Goal: Task Accomplishment & Management: Complete application form

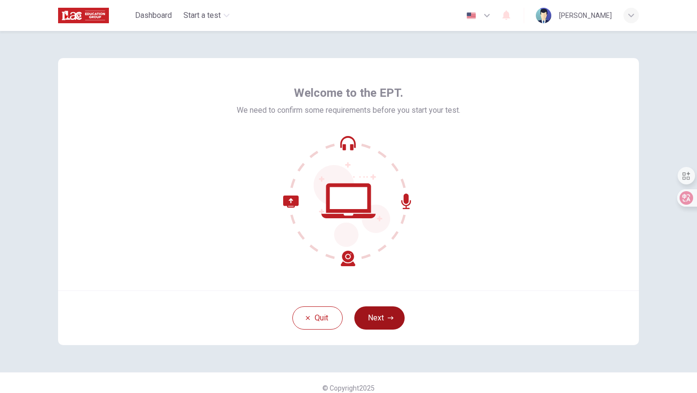
click at [375, 317] on button "Next" at bounding box center [379, 317] width 50 height 23
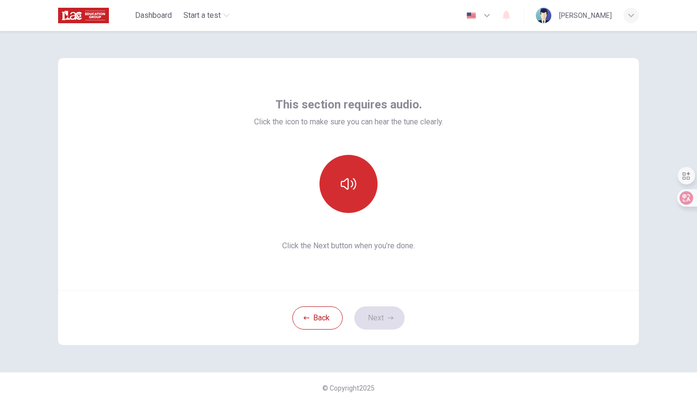
click at [350, 195] on button "button" at bounding box center [348, 184] width 58 height 58
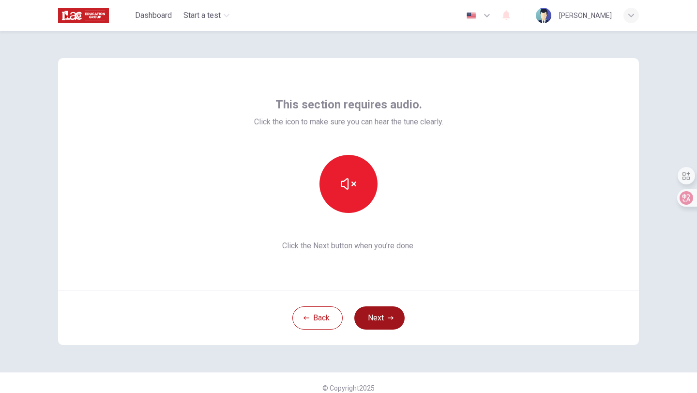
click at [385, 319] on button "Next" at bounding box center [379, 317] width 50 height 23
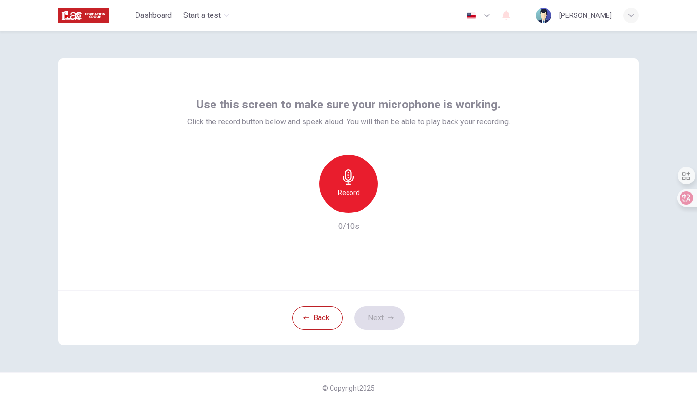
click at [357, 189] on h6 "Record" at bounding box center [349, 193] width 22 height 12
click at [357, 189] on div "Stop" at bounding box center [348, 184] width 58 height 58
click at [393, 208] on icon "button" at bounding box center [393, 205] width 10 height 10
click at [377, 318] on button "Next" at bounding box center [379, 317] width 50 height 23
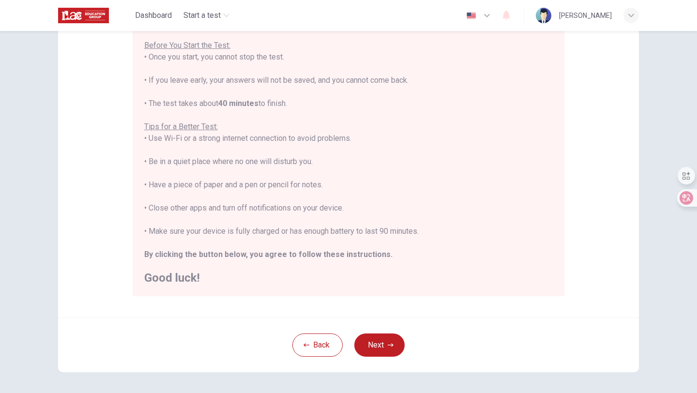
scroll to position [116, 0]
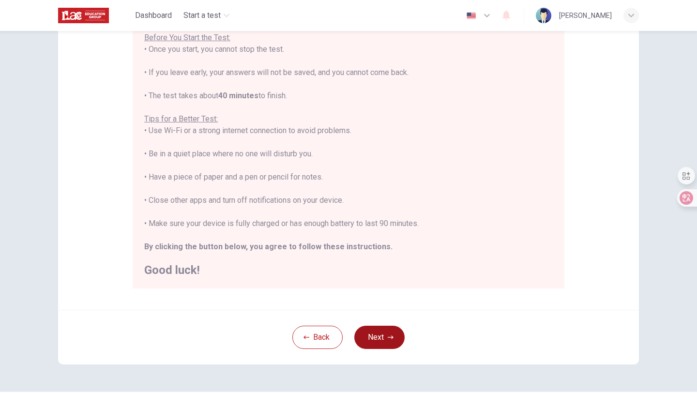
click at [386, 337] on button "Next" at bounding box center [379, 337] width 50 height 23
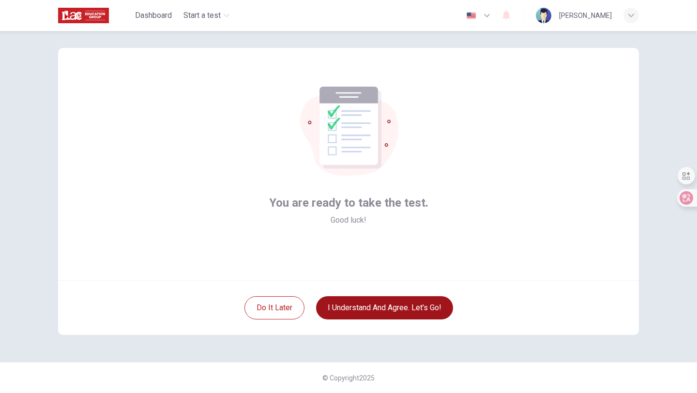
scroll to position [10, 0]
click at [369, 307] on button "I understand and agree. Let’s go!" at bounding box center [384, 307] width 137 height 23
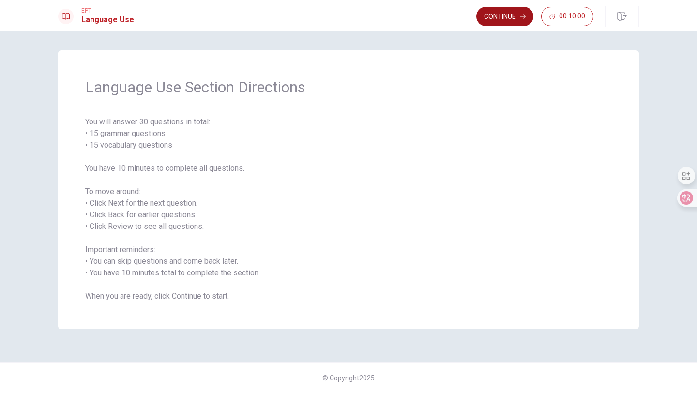
click at [501, 12] on button "Continue" at bounding box center [504, 16] width 57 height 19
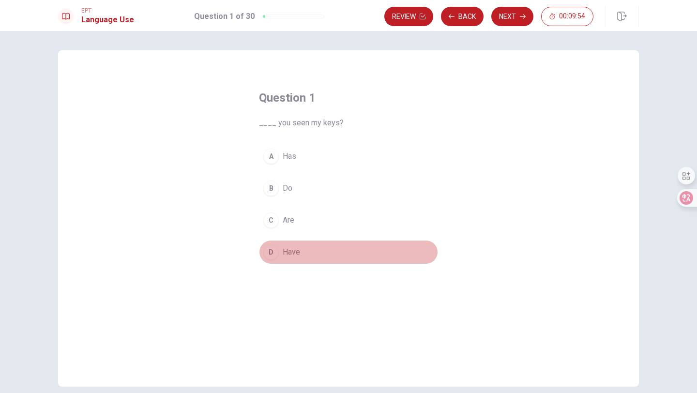
click at [272, 254] on div "D" at bounding box center [270, 251] width 15 height 15
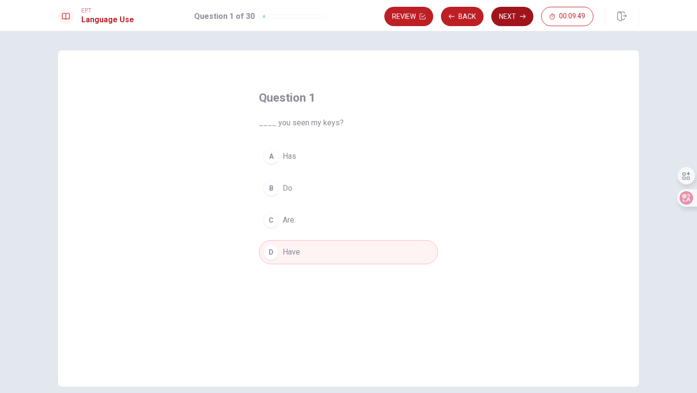
click at [508, 19] on button "Next" at bounding box center [512, 16] width 42 height 19
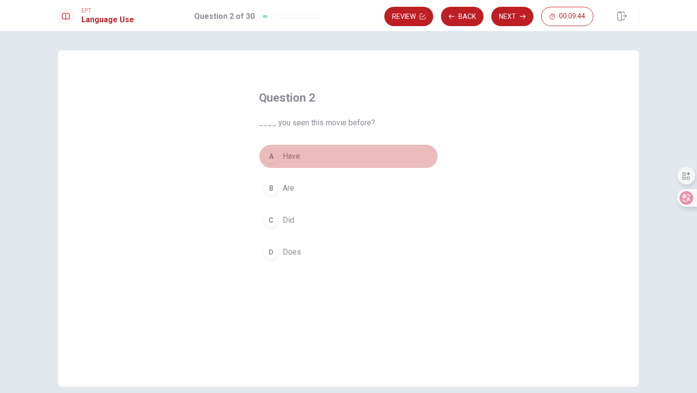
click at [273, 158] on div "A" at bounding box center [270, 156] width 15 height 15
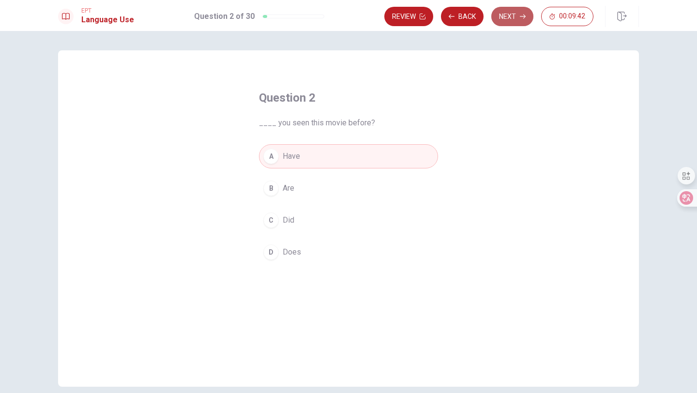
click at [514, 17] on button "Next" at bounding box center [512, 16] width 42 height 19
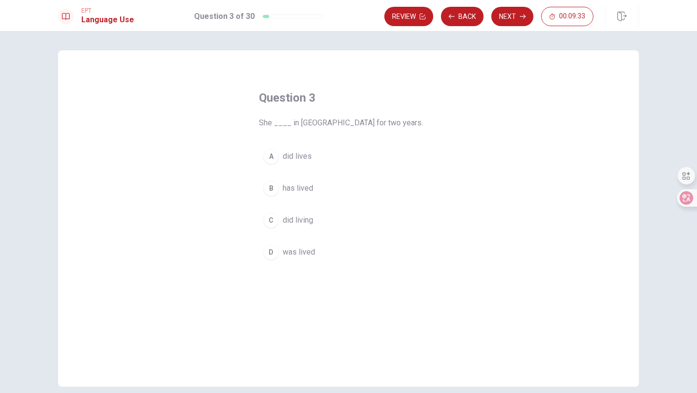
click at [274, 193] on div "B" at bounding box center [270, 187] width 15 height 15
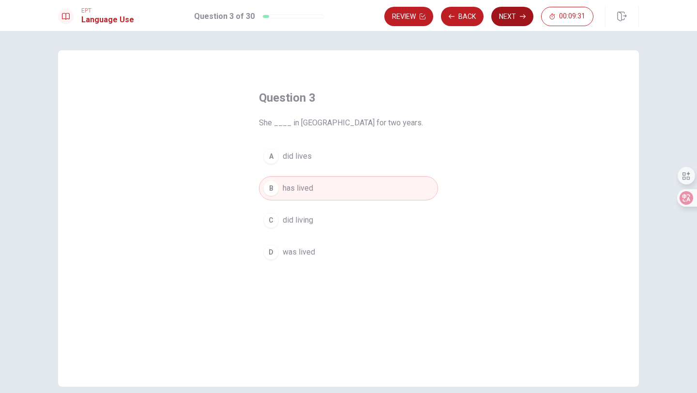
click at [516, 15] on button "Next" at bounding box center [512, 16] width 42 height 19
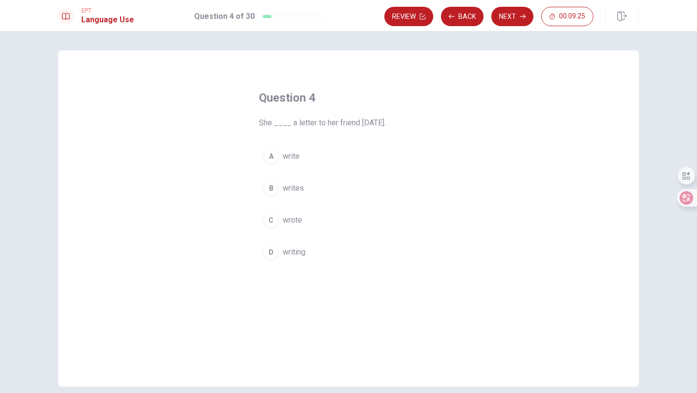
click at [274, 218] on div "C" at bounding box center [270, 219] width 15 height 15
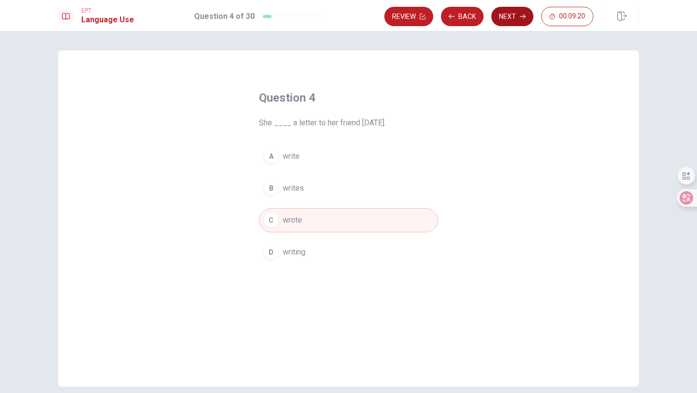
click at [509, 20] on button "Next" at bounding box center [512, 16] width 42 height 19
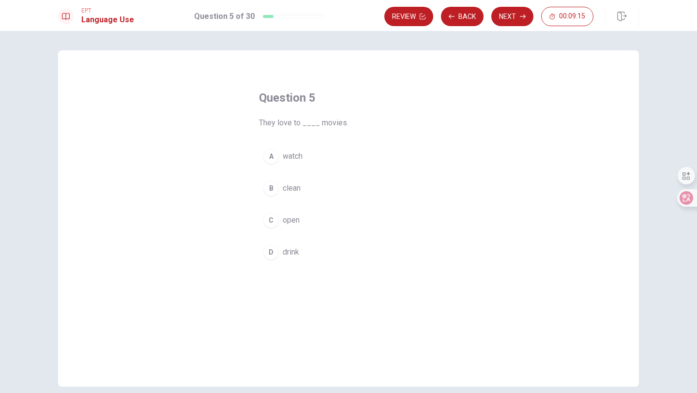
click at [272, 154] on div "A" at bounding box center [270, 156] width 15 height 15
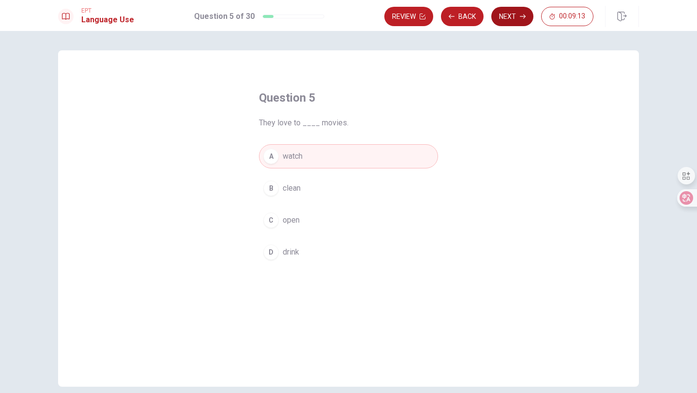
click at [509, 16] on button "Next" at bounding box center [512, 16] width 42 height 19
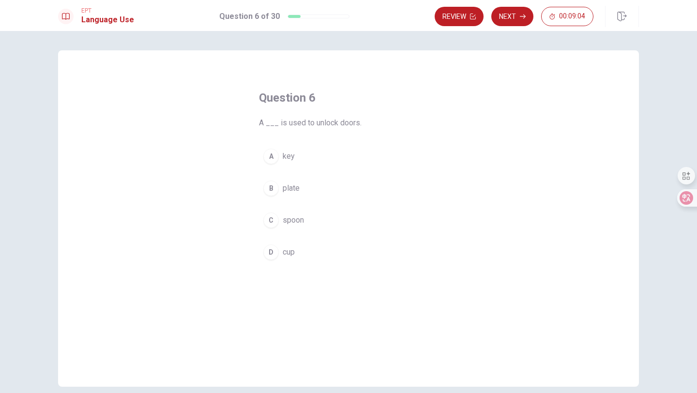
click at [271, 158] on div "A" at bounding box center [270, 156] width 15 height 15
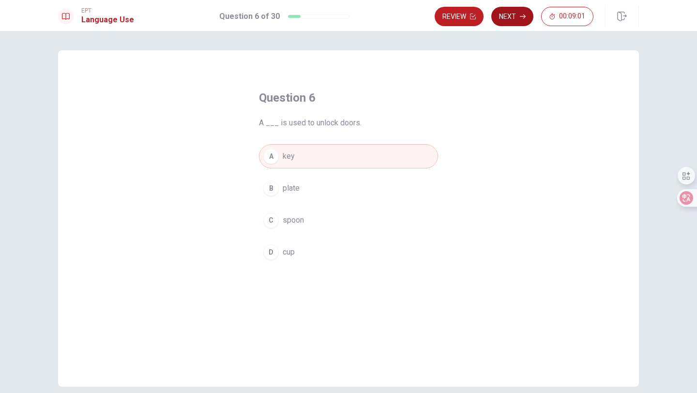
click at [507, 18] on button "Next" at bounding box center [512, 16] width 42 height 19
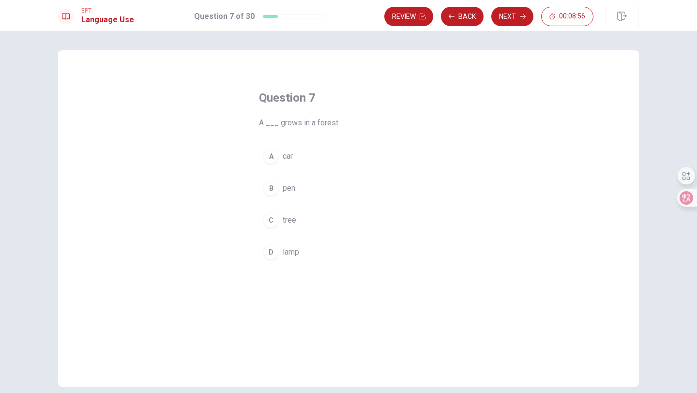
click at [273, 219] on div "C" at bounding box center [270, 219] width 15 height 15
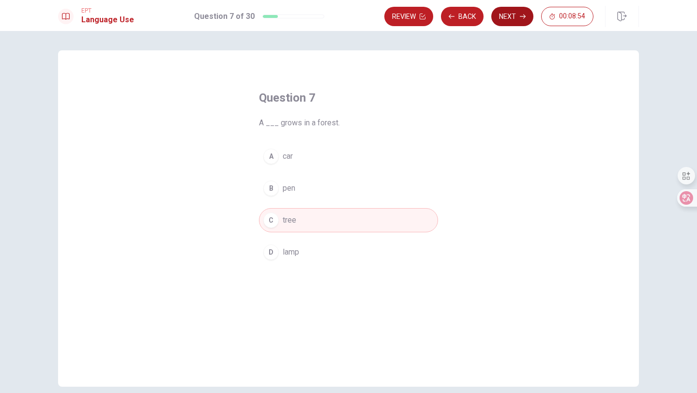
click at [515, 14] on button "Next" at bounding box center [512, 16] width 42 height 19
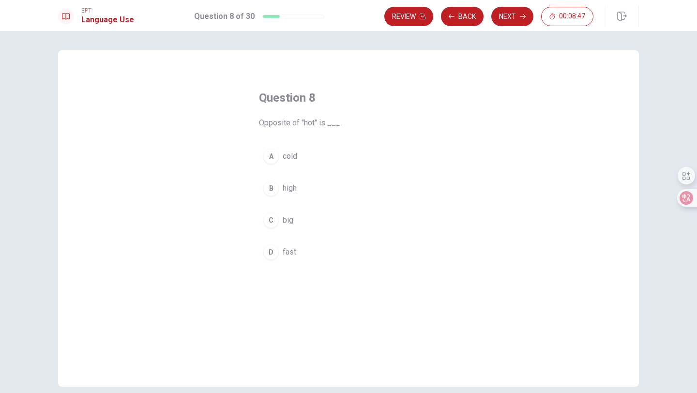
click at [271, 158] on div "A" at bounding box center [270, 156] width 15 height 15
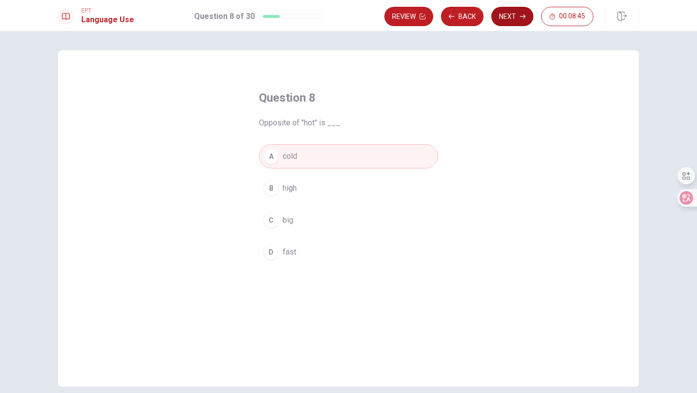
click at [517, 19] on button "Next" at bounding box center [512, 16] width 42 height 19
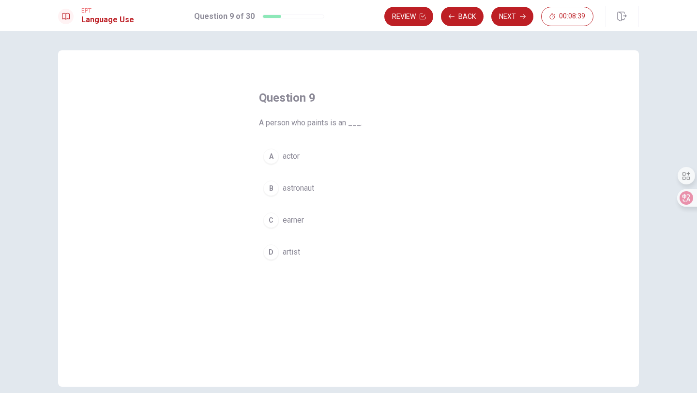
click at [271, 155] on div "A" at bounding box center [270, 156] width 15 height 15
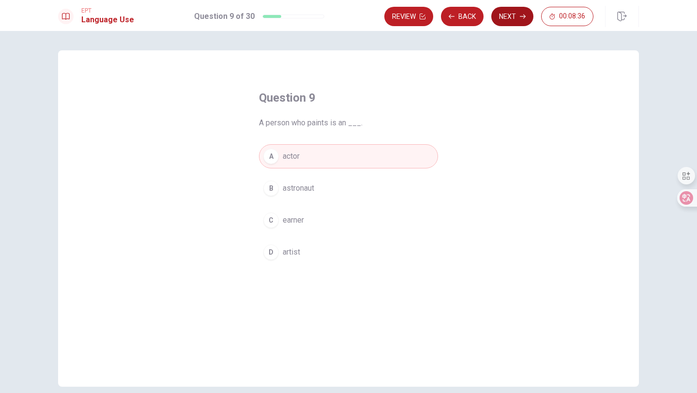
click at [519, 20] on button "Next" at bounding box center [512, 16] width 42 height 19
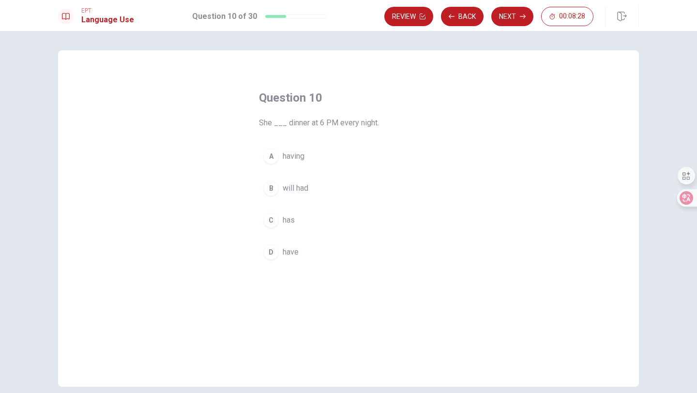
click at [274, 221] on div "C" at bounding box center [270, 219] width 15 height 15
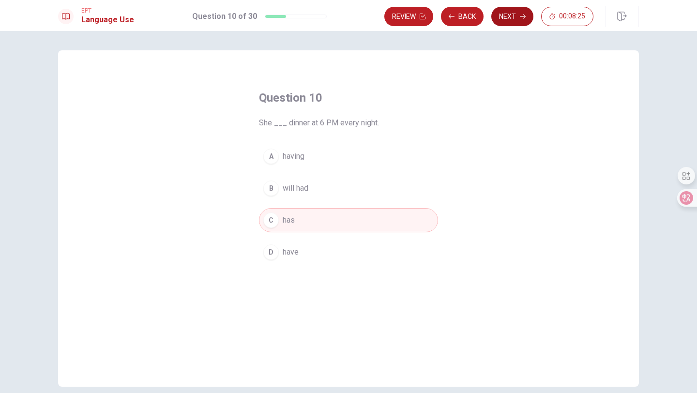
click at [508, 15] on button "Next" at bounding box center [512, 16] width 42 height 19
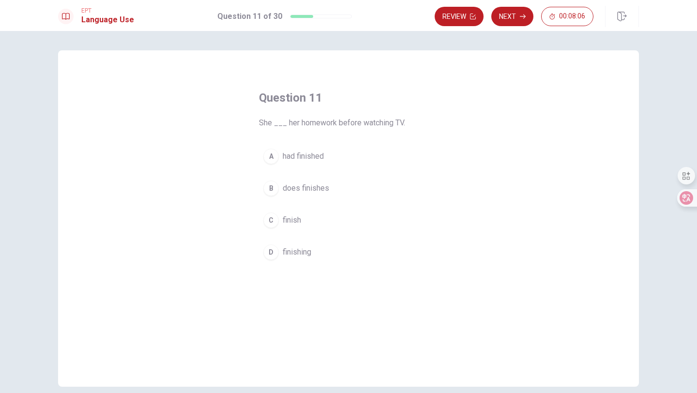
click at [274, 156] on div "A" at bounding box center [270, 156] width 15 height 15
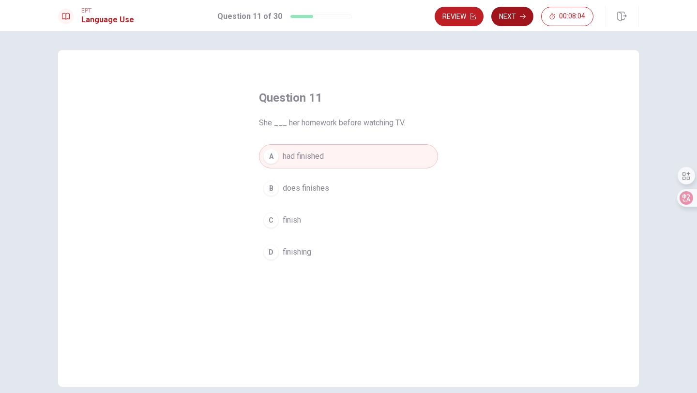
click at [512, 20] on button "Next" at bounding box center [512, 16] width 42 height 19
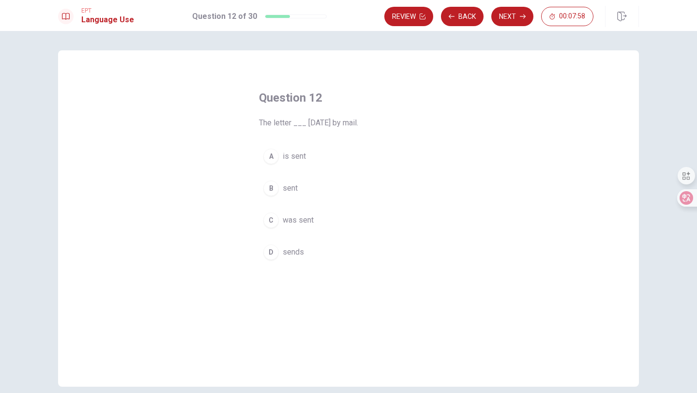
click at [274, 221] on div "C" at bounding box center [270, 219] width 15 height 15
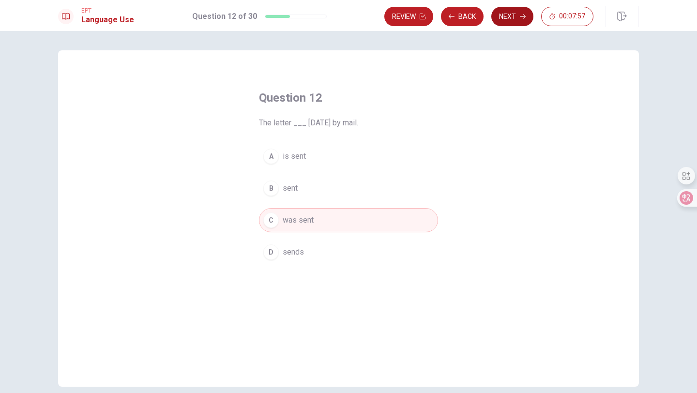
click at [501, 19] on button "Next" at bounding box center [512, 16] width 42 height 19
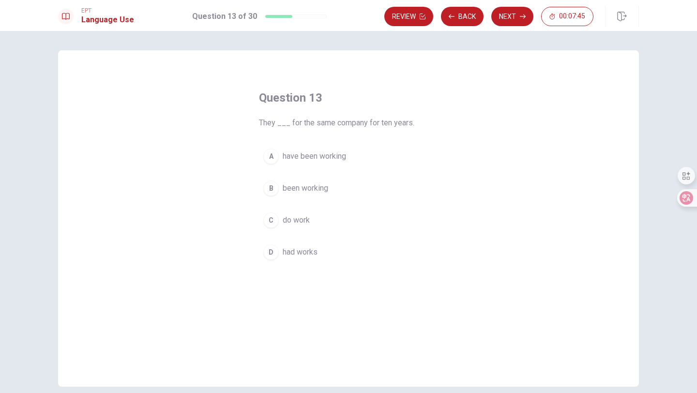
click at [272, 156] on div "A" at bounding box center [270, 156] width 15 height 15
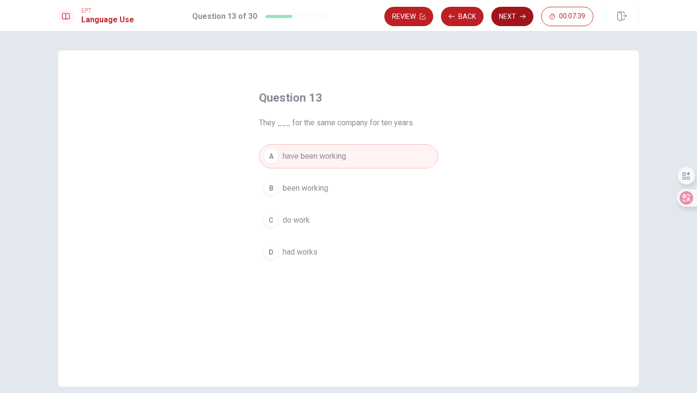
click at [514, 18] on button "Next" at bounding box center [512, 16] width 42 height 19
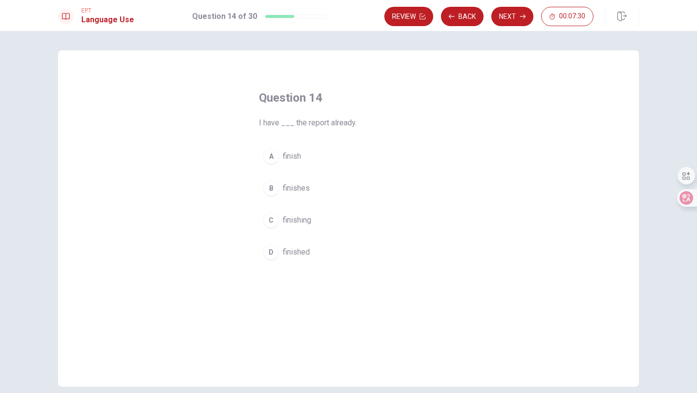
click at [279, 252] on button "D finished" at bounding box center [348, 252] width 179 height 24
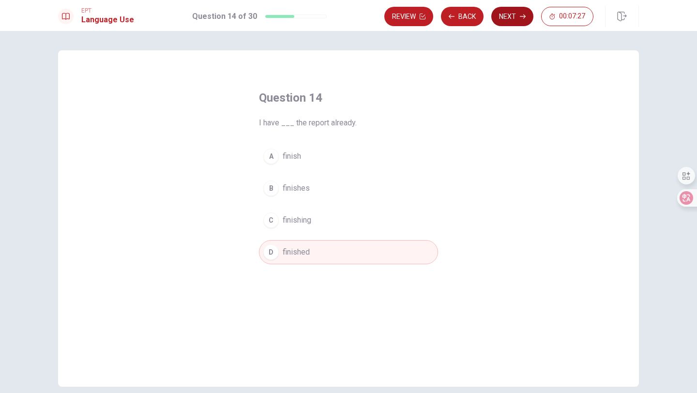
click at [518, 15] on button "Next" at bounding box center [512, 16] width 42 height 19
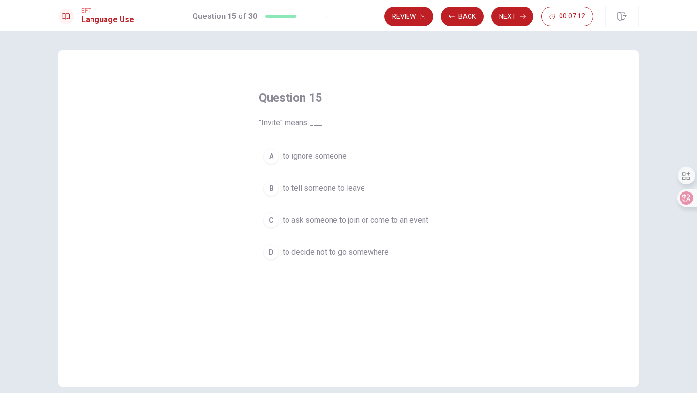
click at [274, 218] on div "C" at bounding box center [270, 219] width 15 height 15
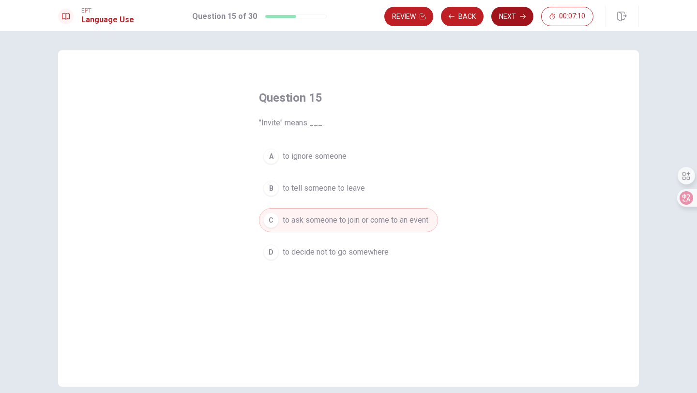
click at [504, 19] on button "Next" at bounding box center [512, 16] width 42 height 19
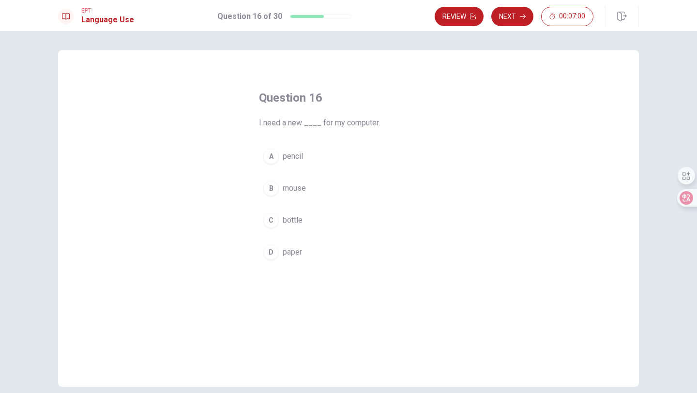
click at [272, 185] on div "B" at bounding box center [270, 187] width 15 height 15
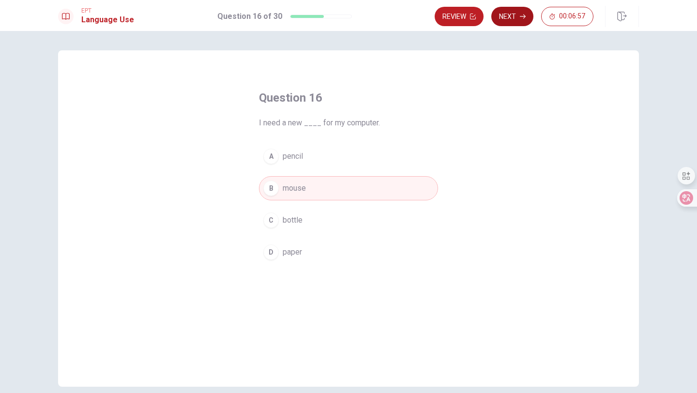
click at [514, 22] on button "Next" at bounding box center [512, 16] width 42 height 19
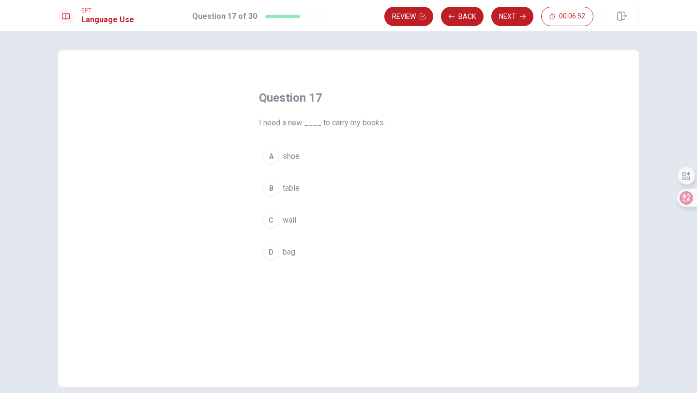
click at [274, 253] on div "D" at bounding box center [270, 251] width 15 height 15
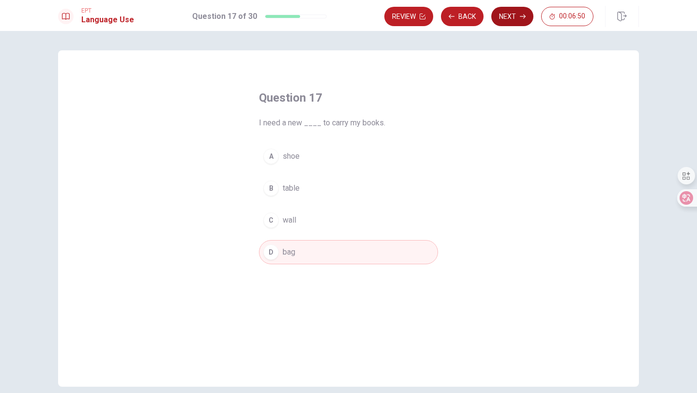
click at [517, 12] on button "Next" at bounding box center [512, 16] width 42 height 19
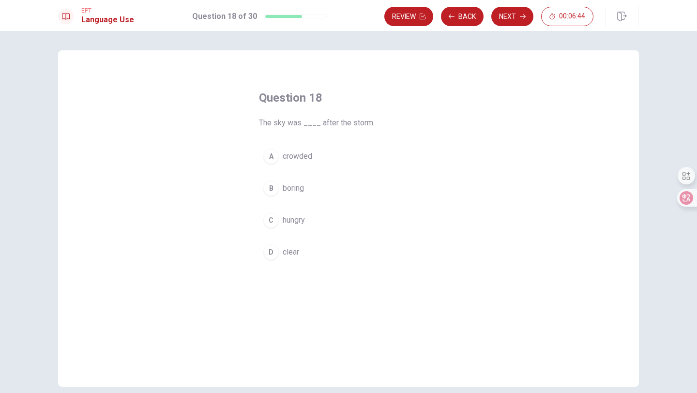
click at [272, 253] on div "D" at bounding box center [270, 251] width 15 height 15
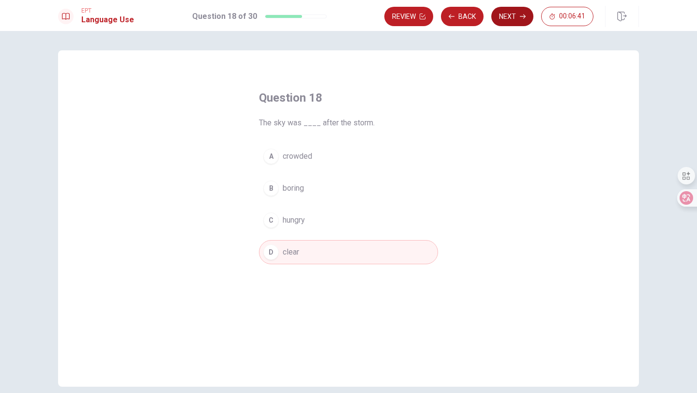
click at [518, 15] on button "Next" at bounding box center [512, 16] width 42 height 19
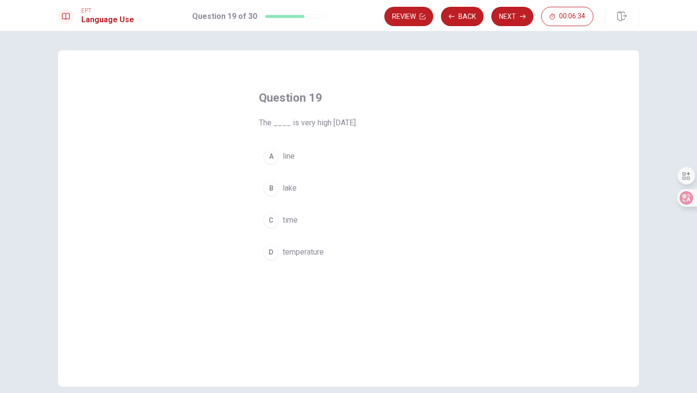
click at [270, 250] on div "D" at bounding box center [270, 251] width 15 height 15
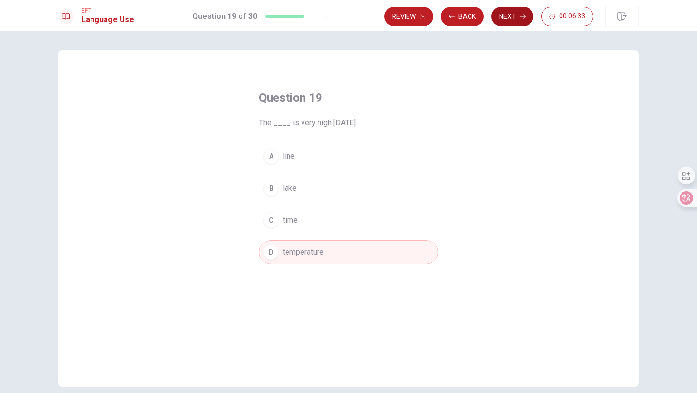
click at [506, 18] on button "Next" at bounding box center [512, 16] width 42 height 19
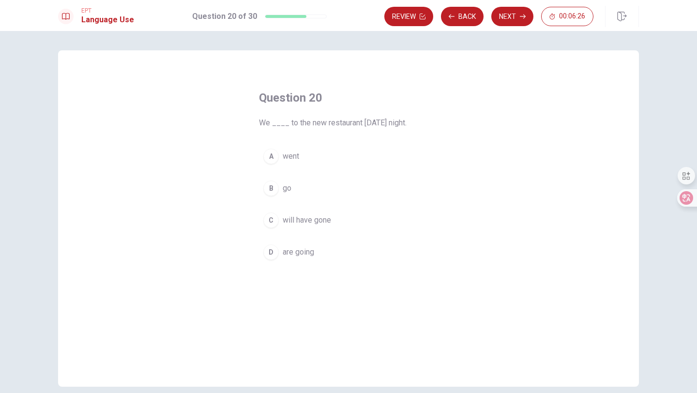
click at [275, 252] on div "D" at bounding box center [270, 251] width 15 height 15
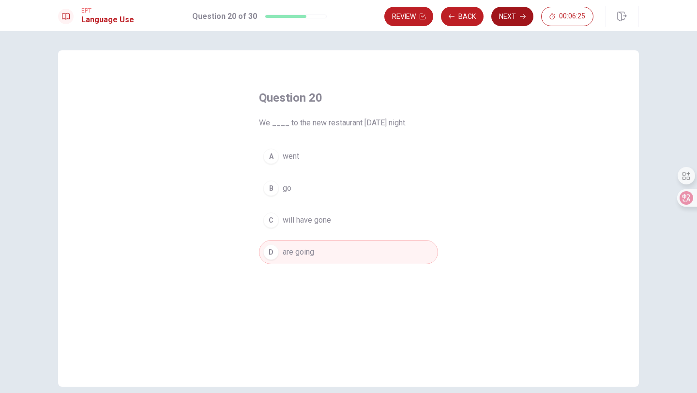
click at [507, 22] on button "Next" at bounding box center [512, 16] width 42 height 19
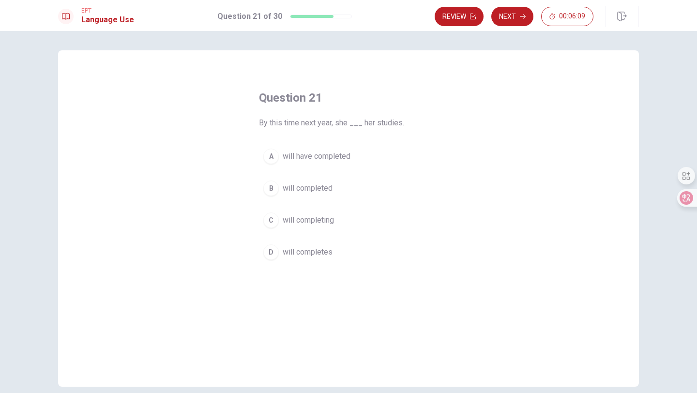
click at [275, 155] on div "A" at bounding box center [270, 156] width 15 height 15
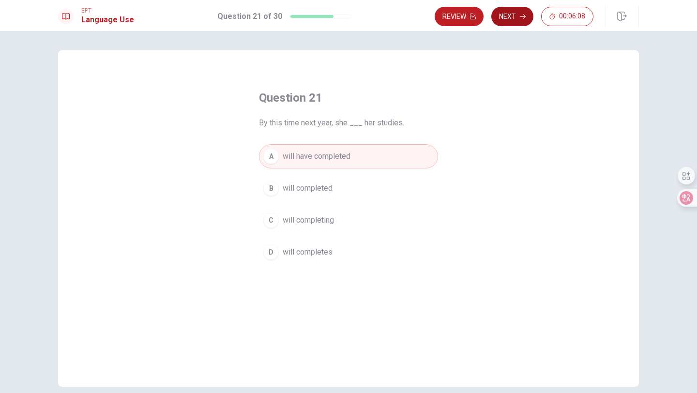
click at [508, 16] on button "Next" at bounding box center [512, 16] width 42 height 19
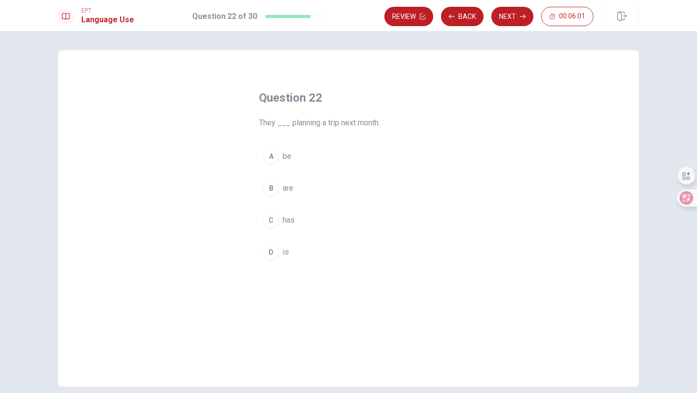
click at [275, 189] on div "B" at bounding box center [270, 187] width 15 height 15
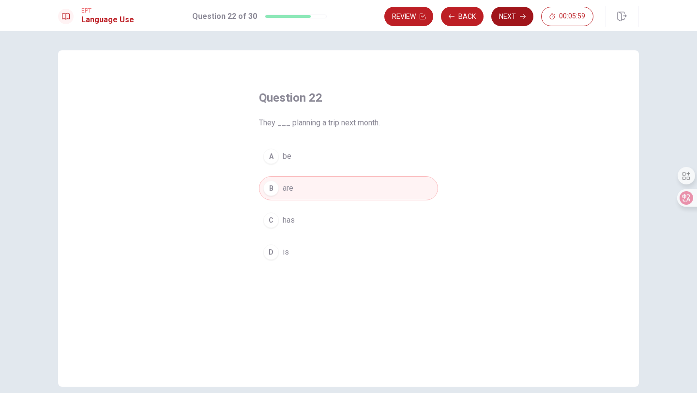
click at [510, 17] on button "Next" at bounding box center [512, 16] width 42 height 19
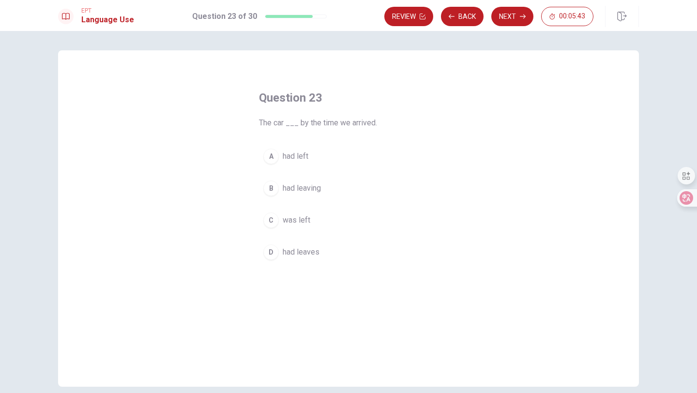
click at [277, 154] on div "A" at bounding box center [270, 156] width 15 height 15
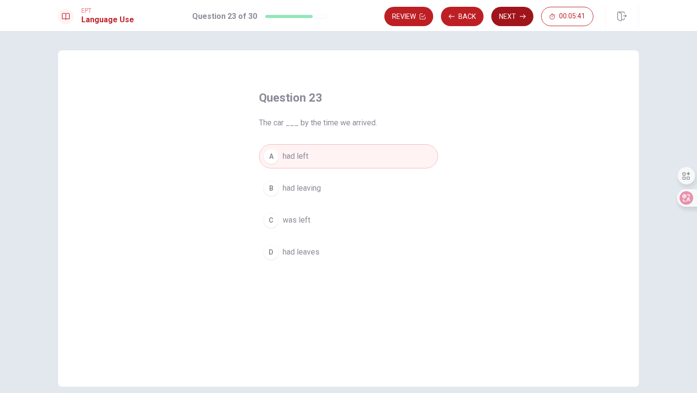
click at [510, 18] on button "Next" at bounding box center [512, 16] width 42 height 19
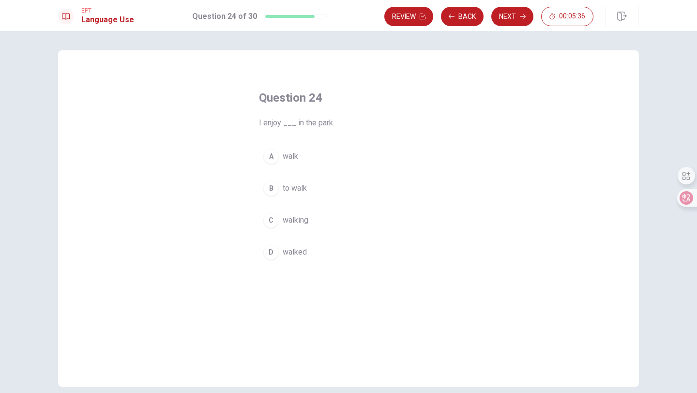
click at [272, 223] on div "C" at bounding box center [270, 219] width 15 height 15
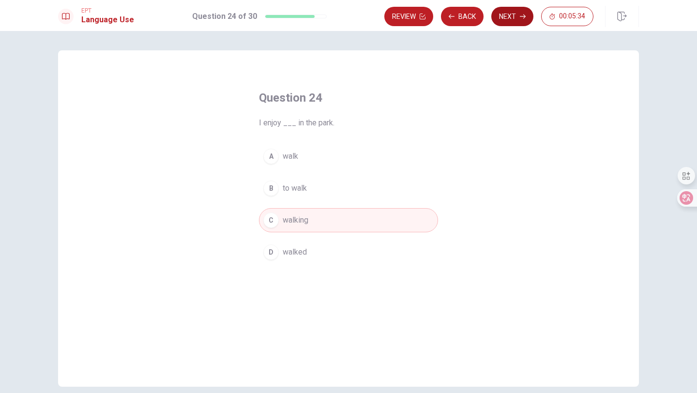
click at [514, 22] on button "Next" at bounding box center [512, 16] width 42 height 19
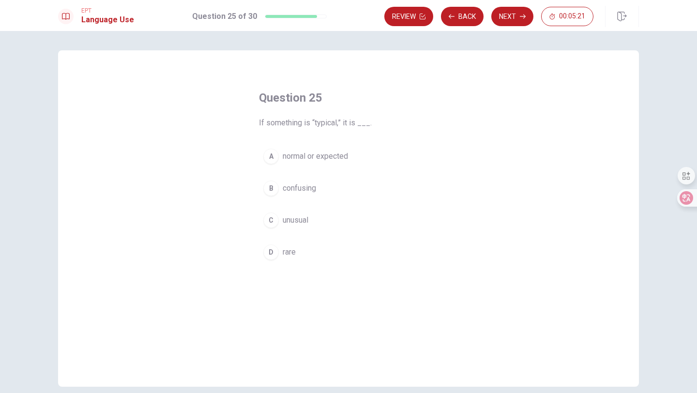
click at [272, 160] on div "A" at bounding box center [270, 156] width 15 height 15
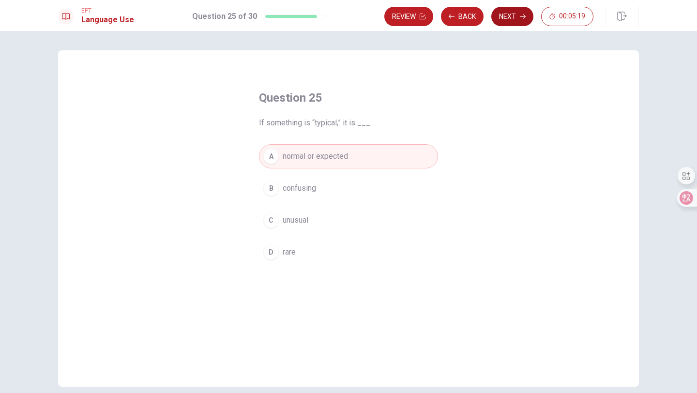
click at [516, 16] on button "Next" at bounding box center [512, 16] width 42 height 19
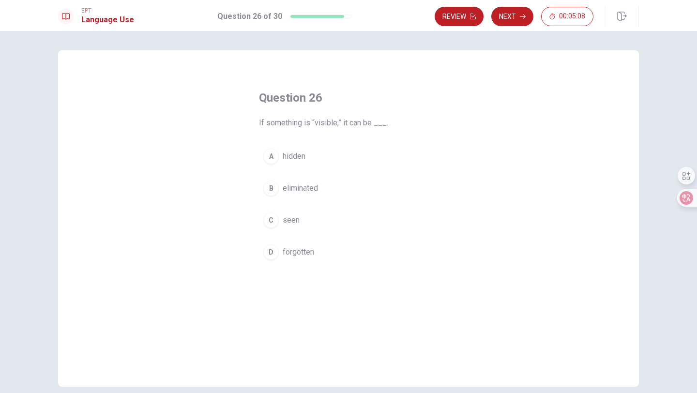
click at [276, 222] on div "C" at bounding box center [270, 219] width 15 height 15
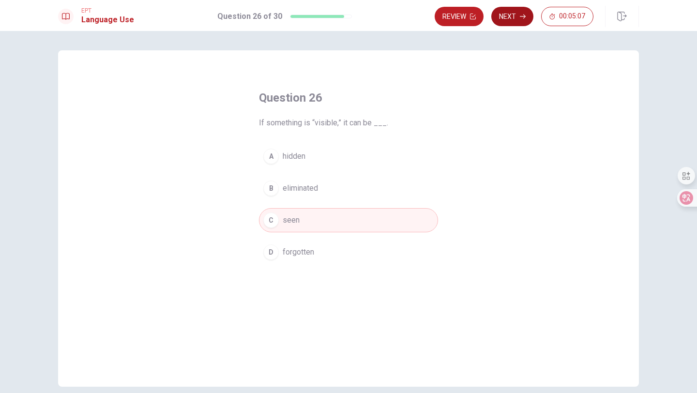
click at [510, 20] on button "Next" at bounding box center [512, 16] width 42 height 19
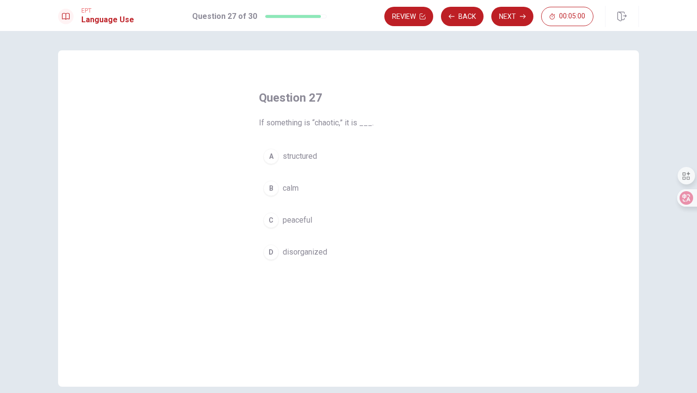
click at [274, 254] on div "D" at bounding box center [270, 251] width 15 height 15
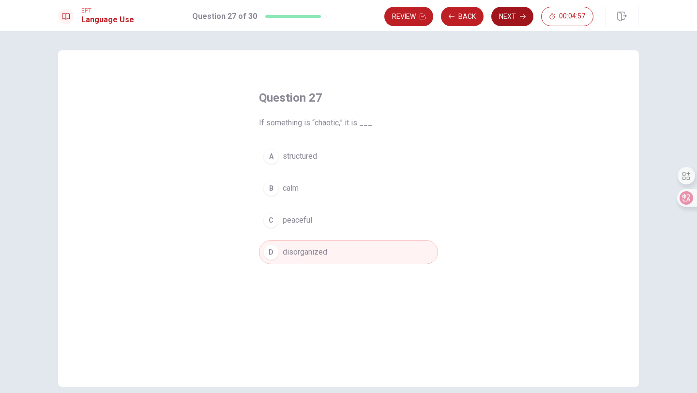
click at [516, 20] on button "Next" at bounding box center [512, 16] width 42 height 19
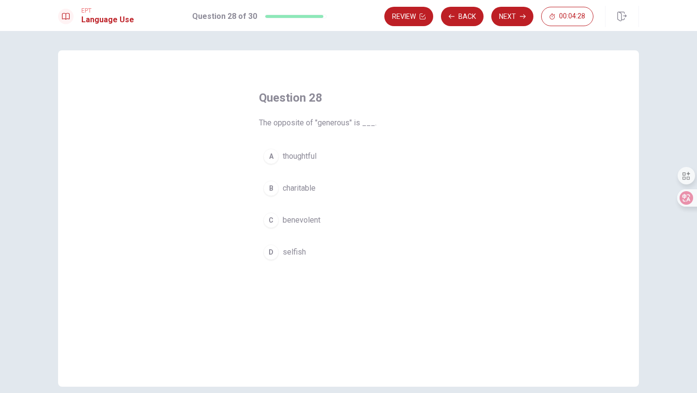
click at [271, 255] on div "D" at bounding box center [270, 251] width 15 height 15
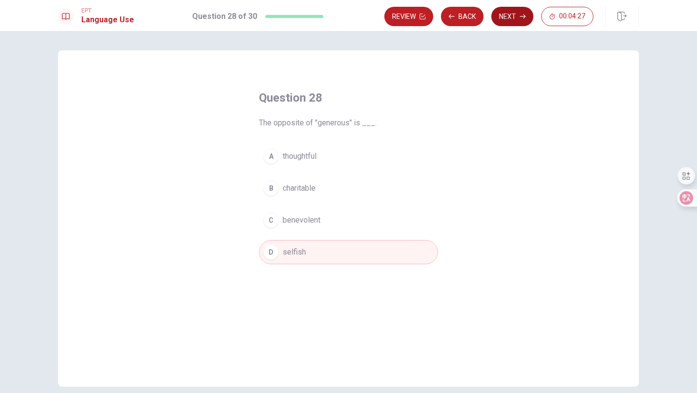
click at [511, 15] on button "Next" at bounding box center [512, 16] width 42 height 19
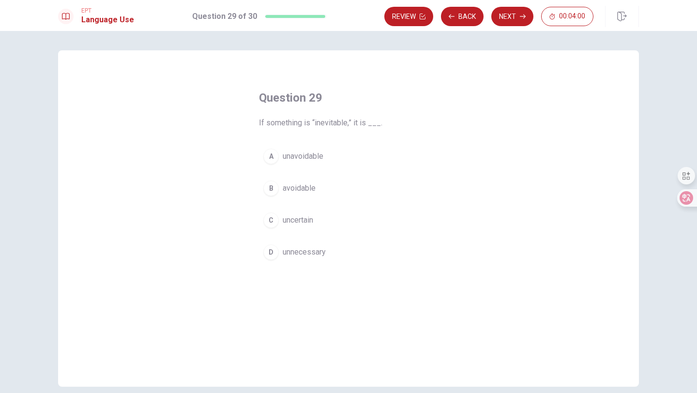
click at [274, 256] on div "D" at bounding box center [270, 251] width 15 height 15
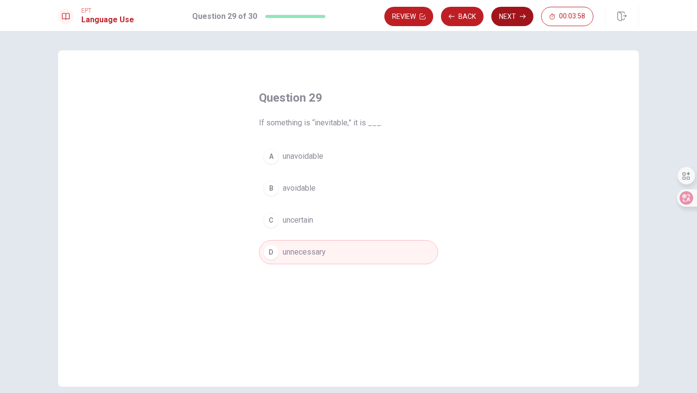
click at [518, 9] on button "Next" at bounding box center [512, 16] width 42 height 19
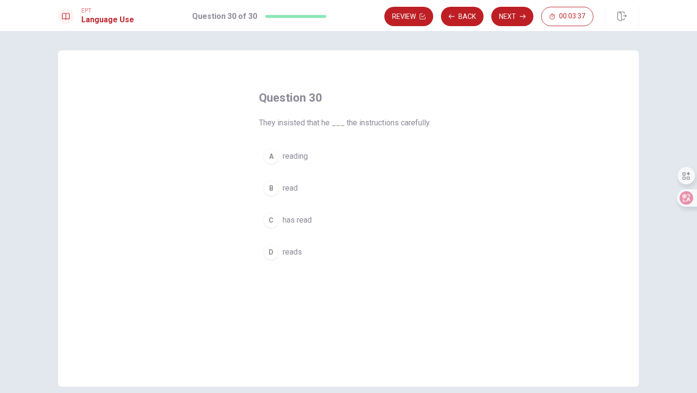
click at [272, 220] on div "C" at bounding box center [270, 219] width 15 height 15
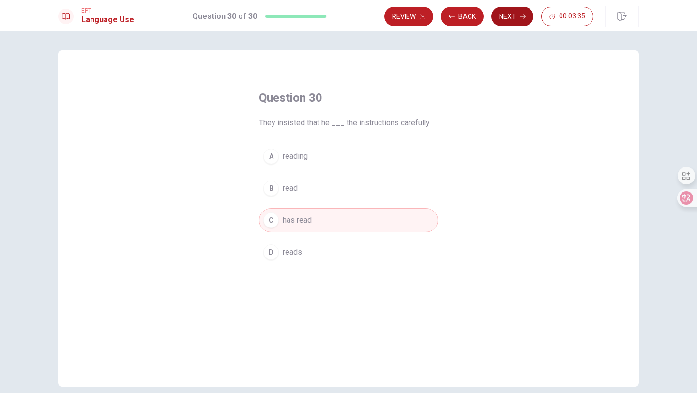
click at [510, 24] on button "Next" at bounding box center [512, 16] width 42 height 19
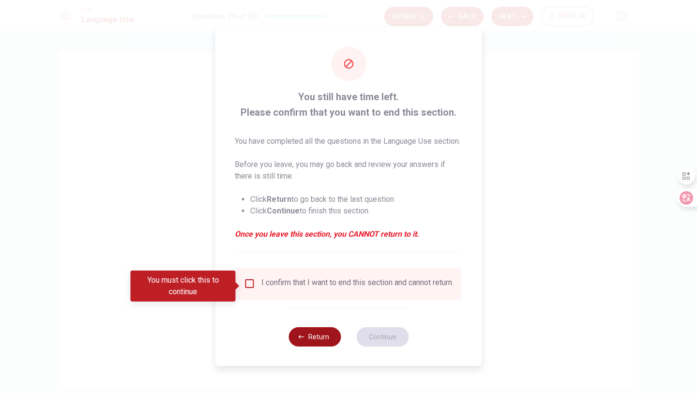
click at [305, 343] on button "Return" at bounding box center [314, 336] width 52 height 19
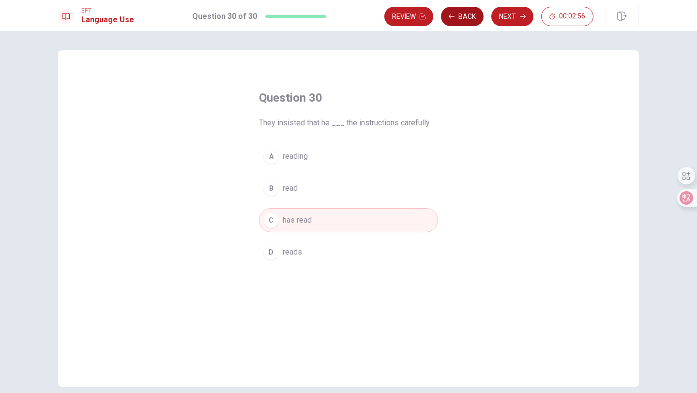
click at [466, 20] on button "Back" at bounding box center [462, 16] width 43 height 19
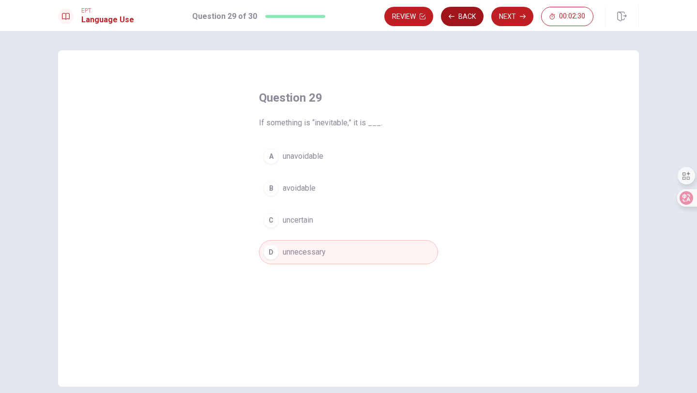
click at [466, 20] on button "Back" at bounding box center [462, 16] width 43 height 19
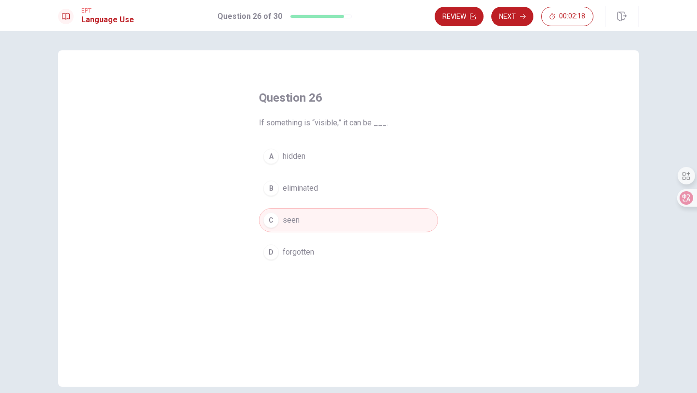
click at [466, 20] on button "Review" at bounding box center [458, 16] width 49 height 19
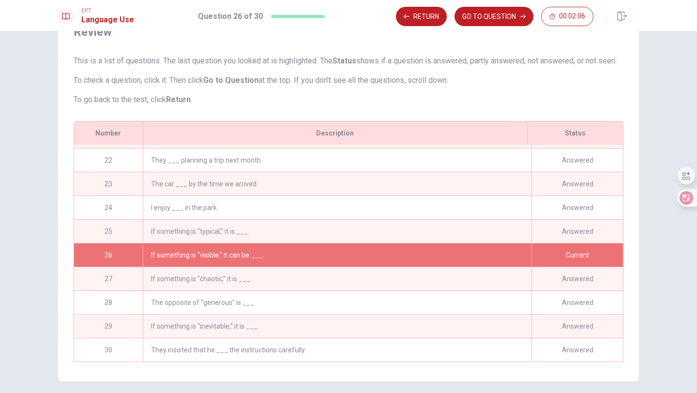
scroll to position [48, 0]
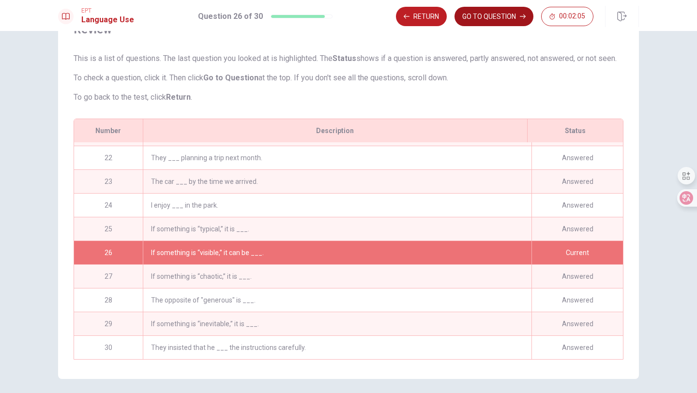
click at [495, 17] on button "GO TO QUESTION" at bounding box center [493, 16] width 79 height 19
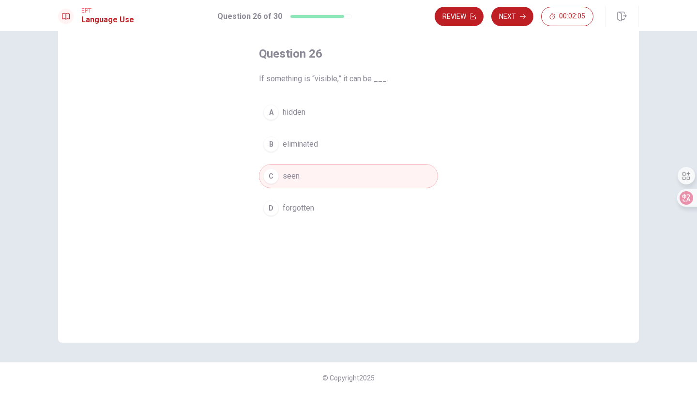
scroll to position [44, 0]
click at [512, 19] on button "Next" at bounding box center [512, 16] width 42 height 19
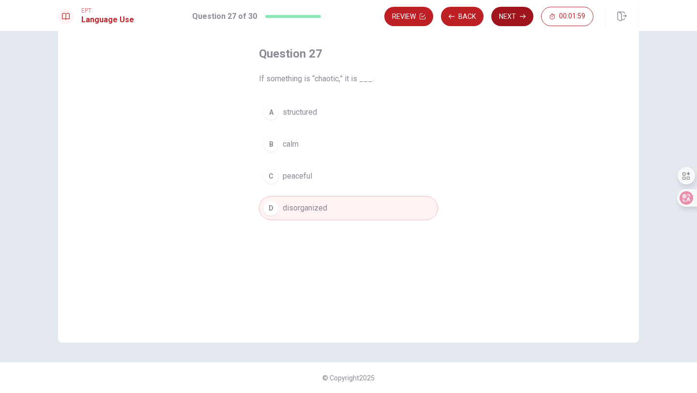
click at [512, 19] on button "Next" at bounding box center [512, 16] width 42 height 19
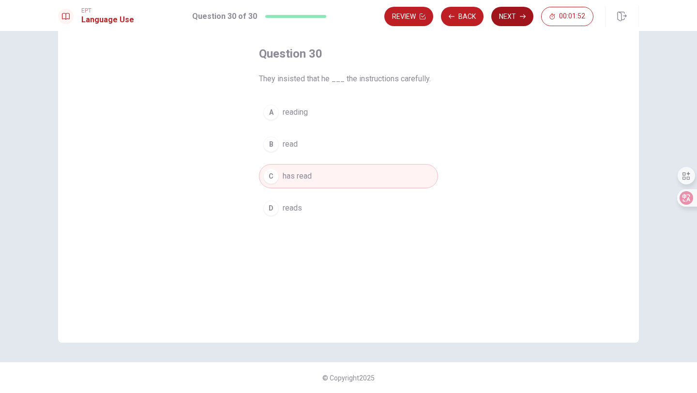
click at [512, 19] on button "Next" at bounding box center [512, 16] width 42 height 19
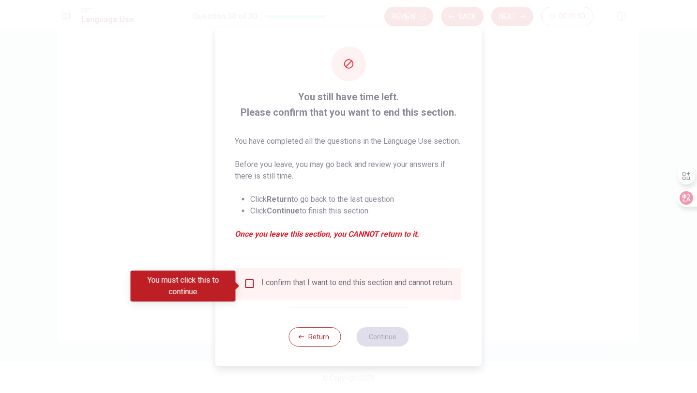
click at [252, 288] on input "You must click this to continue" at bounding box center [250, 284] width 12 height 12
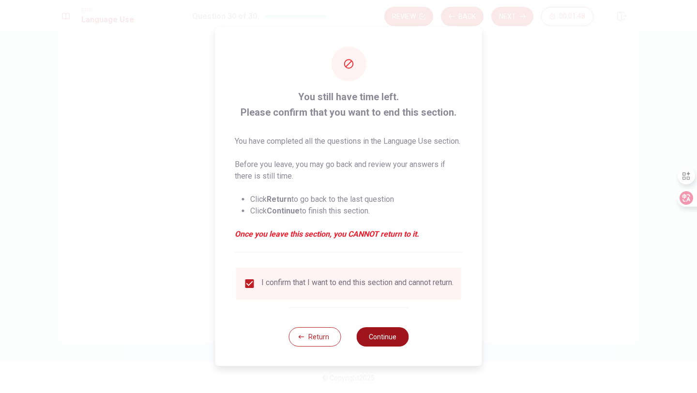
click at [380, 342] on button "Continue" at bounding box center [382, 336] width 52 height 19
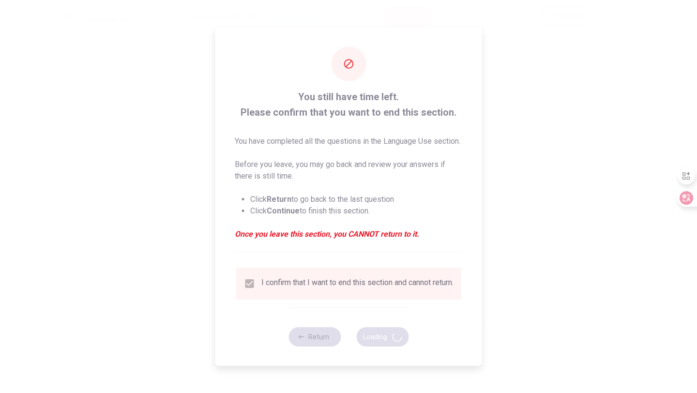
scroll to position [0, 0]
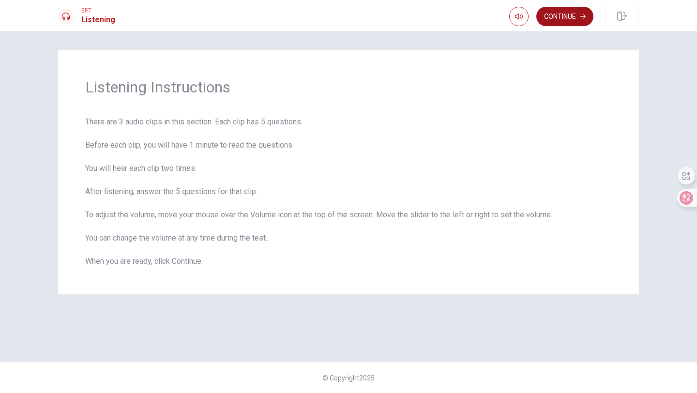
click at [566, 18] on button "Continue" at bounding box center [564, 16] width 57 height 19
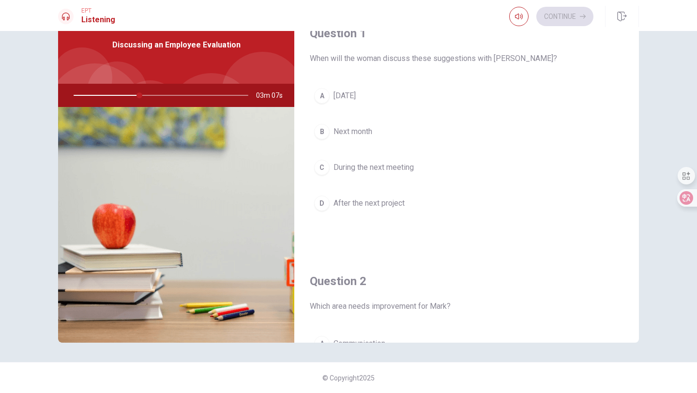
click at [324, 167] on div "C" at bounding box center [321, 167] width 15 height 15
click at [362, 205] on span "Time management" at bounding box center [364, 202] width 62 height 12
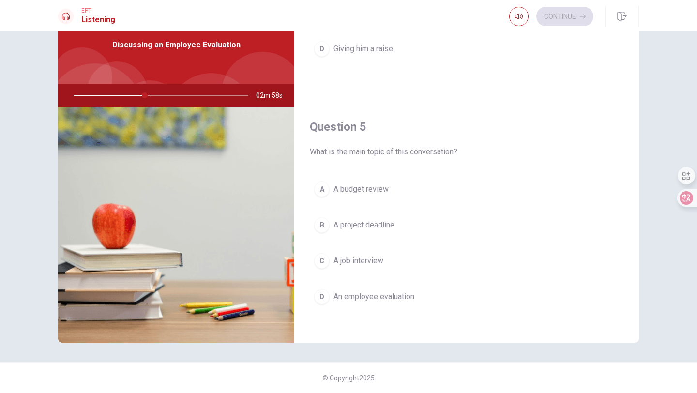
scroll to position [902, 0]
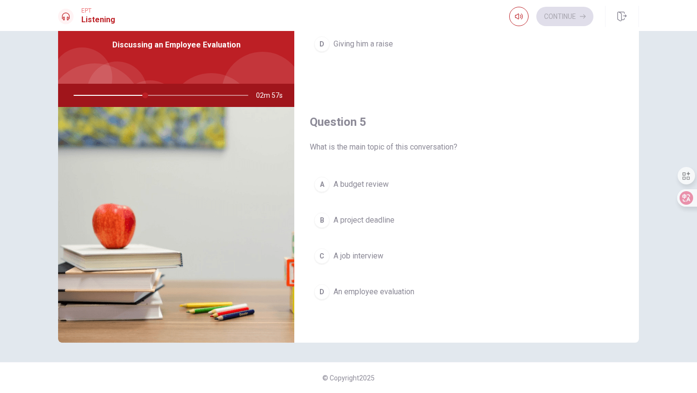
click at [352, 295] on span "An employee evaluation" at bounding box center [373, 292] width 81 height 12
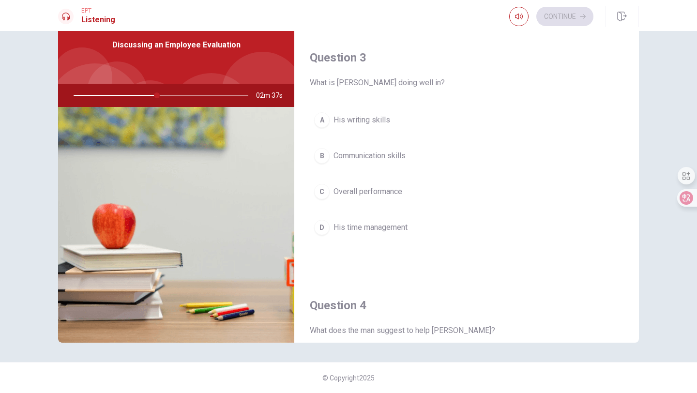
scroll to position [489, 0]
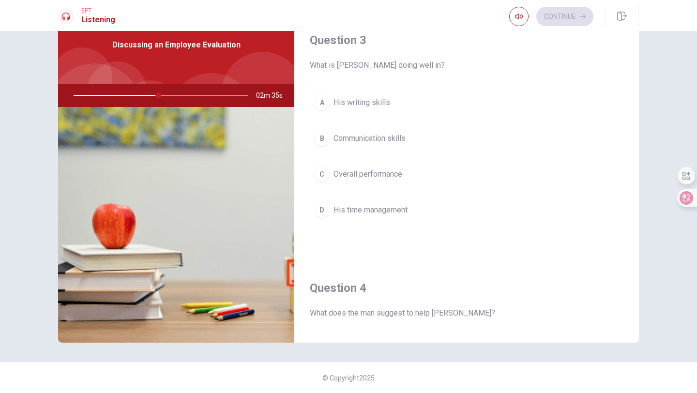
click at [323, 172] on div "C" at bounding box center [321, 173] width 15 height 15
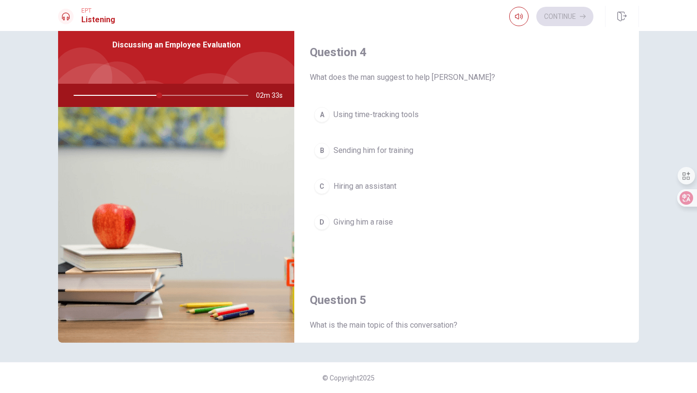
scroll to position [714, 0]
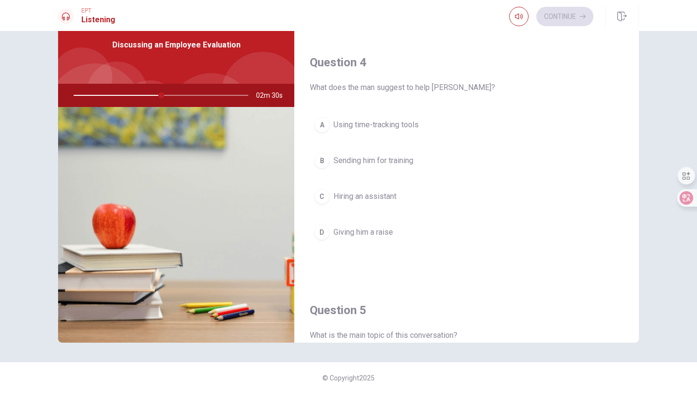
click at [348, 130] on span "Using time-tracking tools" at bounding box center [375, 125] width 85 height 12
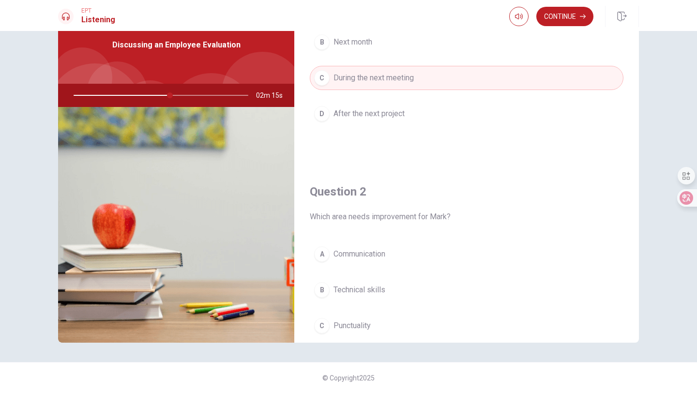
scroll to position [0, 0]
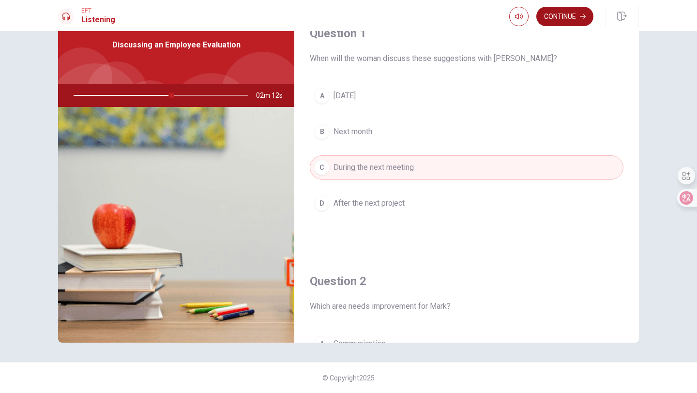
click at [569, 17] on button "Continue" at bounding box center [564, 16] width 57 height 19
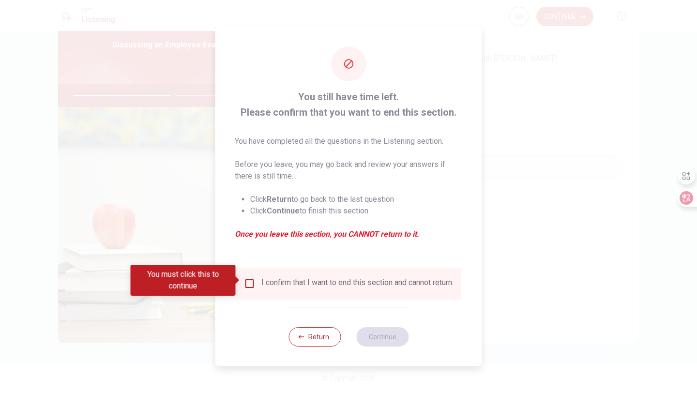
click at [247, 280] on input "You must click this to continue" at bounding box center [250, 284] width 12 height 12
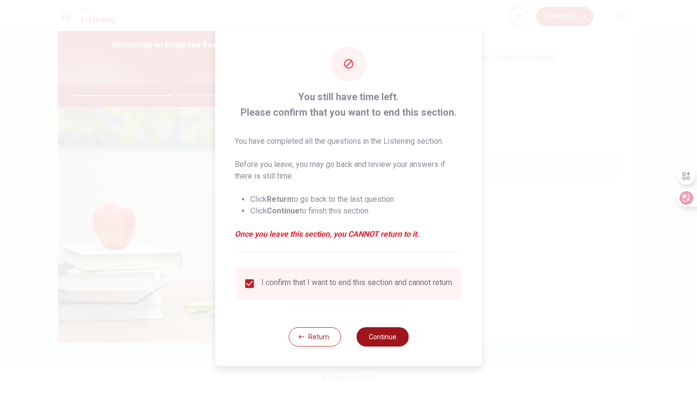
click at [380, 339] on button "Continue" at bounding box center [382, 336] width 52 height 19
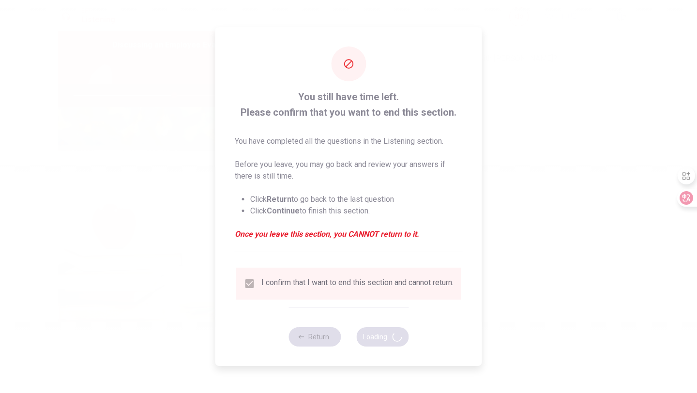
type input "58"
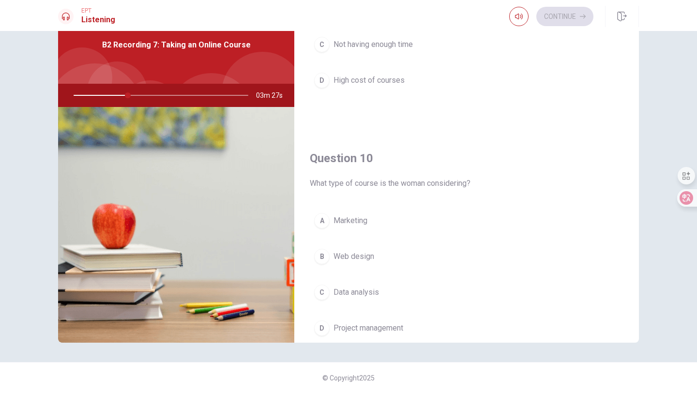
scroll to position [902, 0]
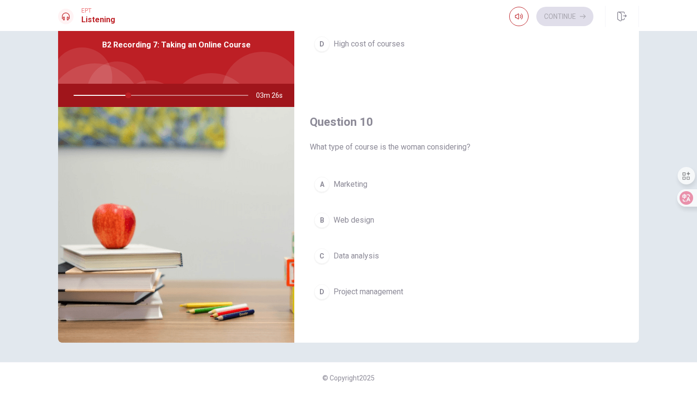
click at [366, 255] on span "Data analysis" at bounding box center [355, 256] width 45 height 12
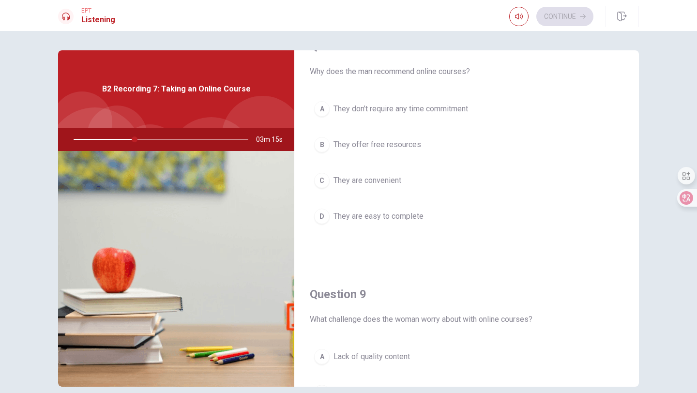
scroll to position [527, 0]
click at [387, 178] on span "They are convenient" at bounding box center [367, 180] width 68 height 12
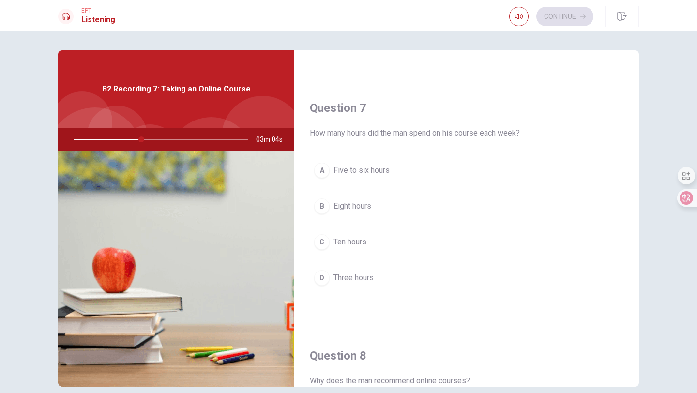
scroll to position [213, 0]
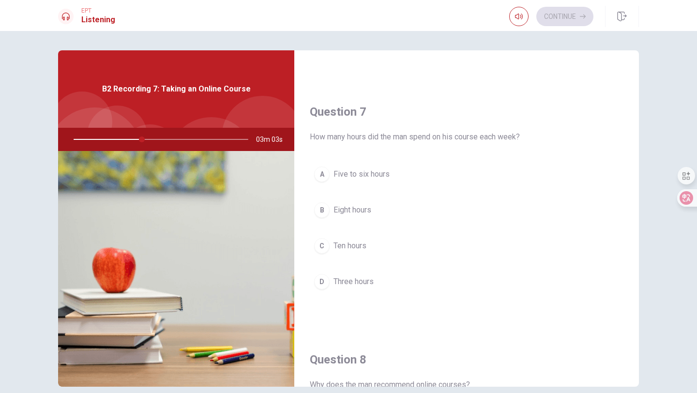
click at [381, 172] on span "Five to six hours" at bounding box center [361, 174] width 56 height 12
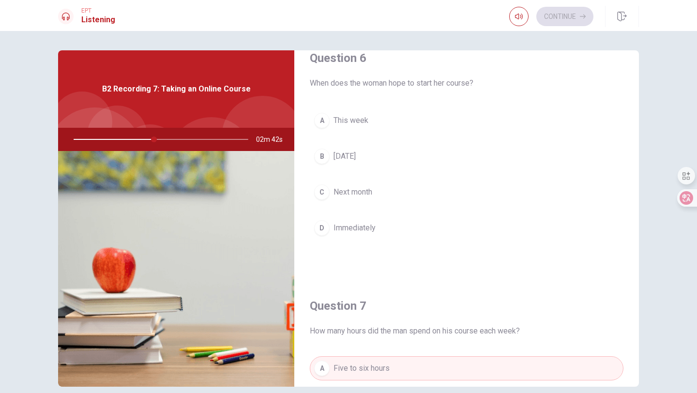
scroll to position [14, 0]
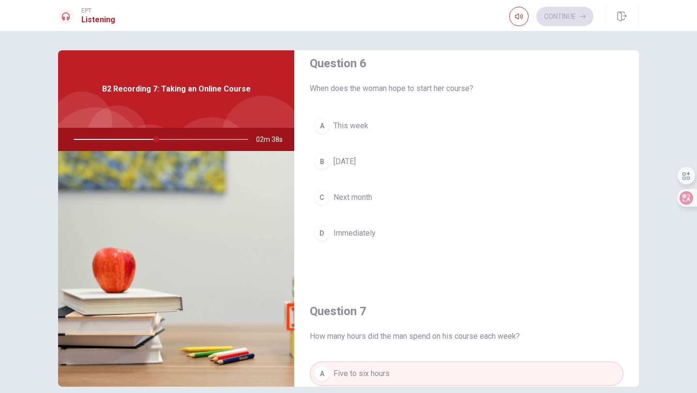
click at [358, 199] on span "Next month" at bounding box center [352, 198] width 39 height 12
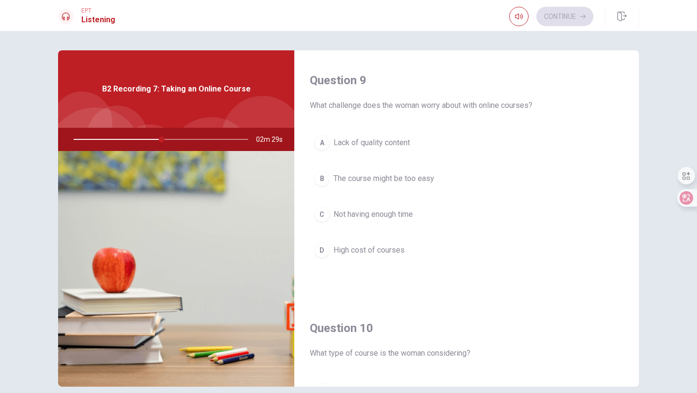
scroll to position [729, 0]
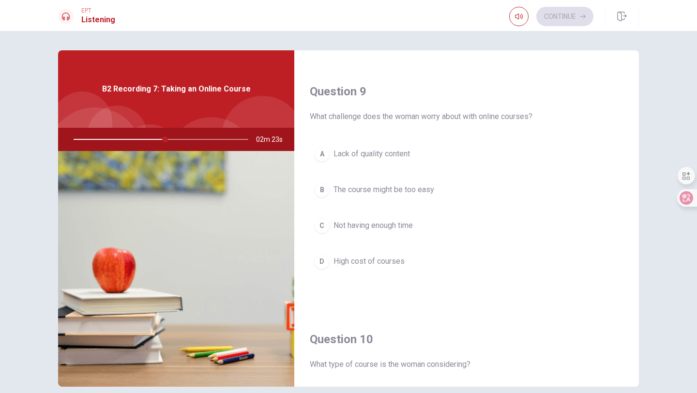
click at [400, 225] on span "Not having enough time" at bounding box center [372, 226] width 79 height 12
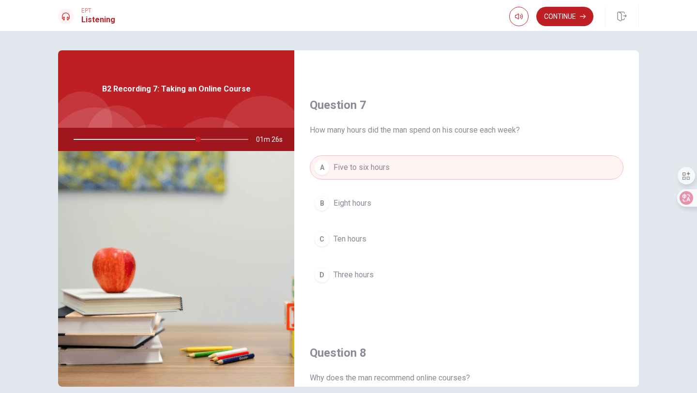
scroll to position [0, 0]
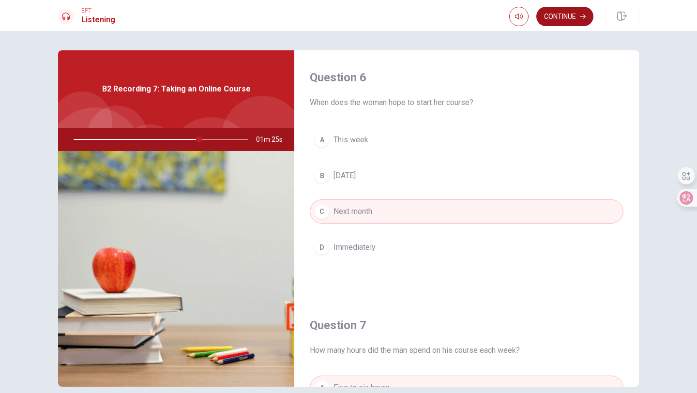
click at [562, 18] on button "Continue" at bounding box center [564, 16] width 57 height 19
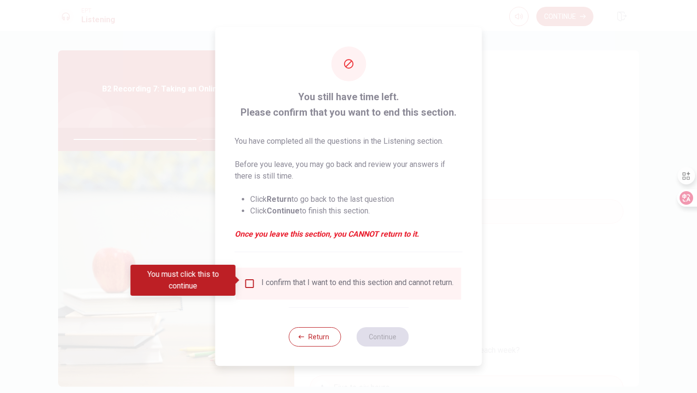
click at [248, 279] on input "You must click this to continue" at bounding box center [250, 284] width 12 height 12
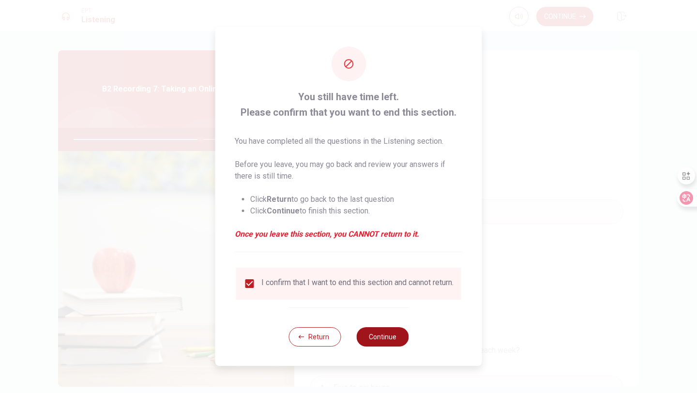
click at [383, 346] on button "Continue" at bounding box center [382, 336] width 52 height 19
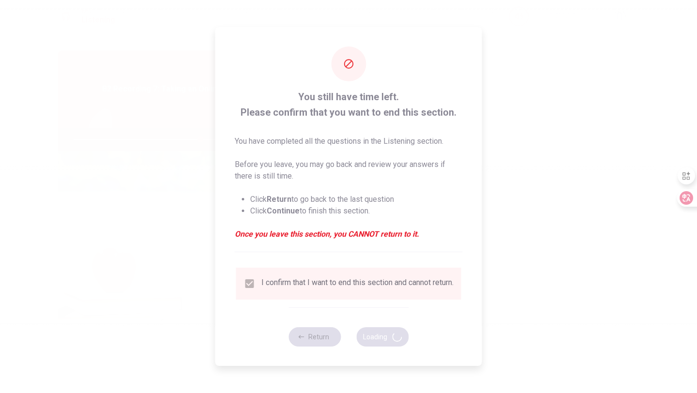
type input "73"
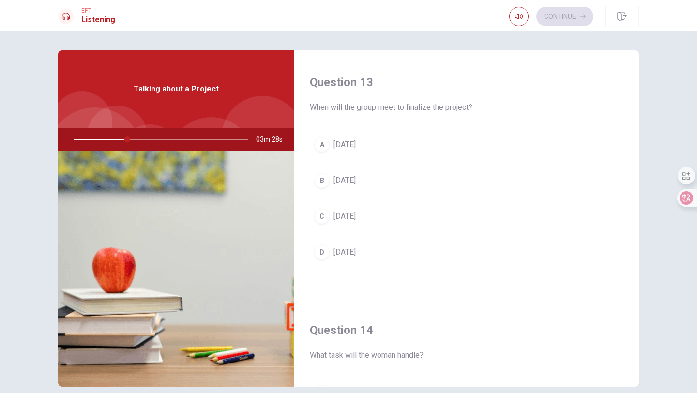
scroll to position [494, 0]
click at [348, 177] on span "[DATE]" at bounding box center [344, 177] width 22 height 12
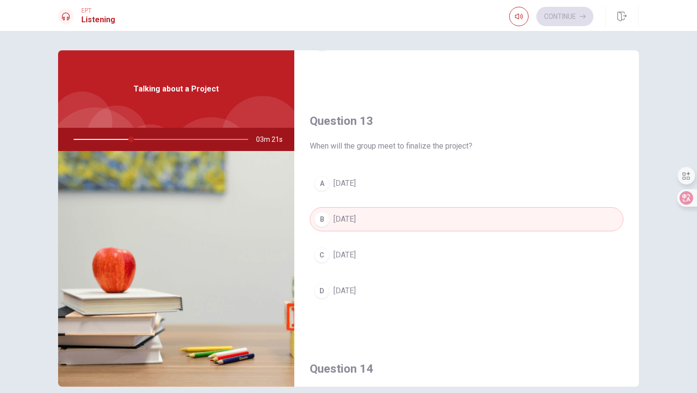
scroll to position [902, 0]
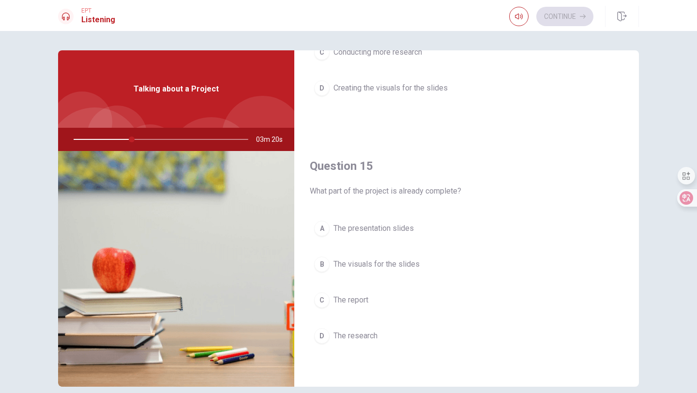
click at [356, 300] on span "The report" at bounding box center [350, 300] width 35 height 12
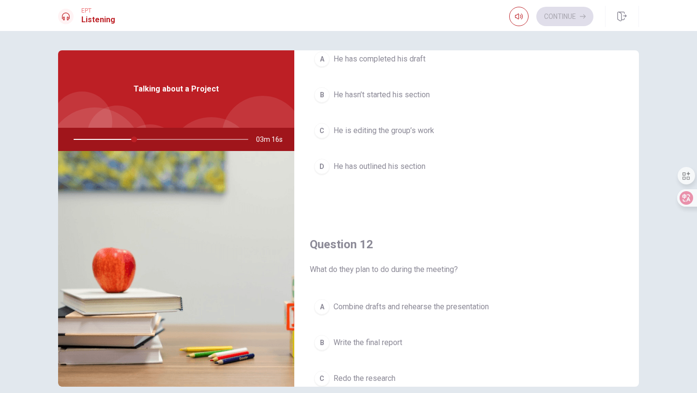
scroll to position [0, 0]
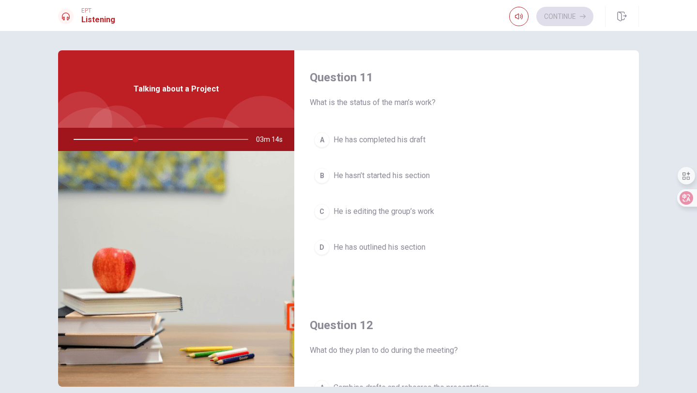
click at [370, 246] on span "He has outlined his section" at bounding box center [379, 247] width 92 height 12
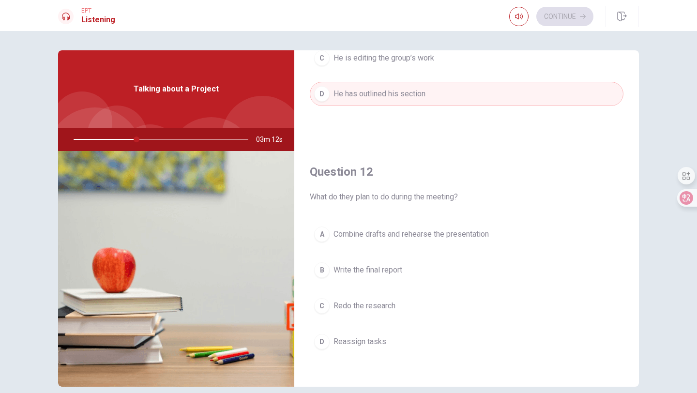
scroll to position [176, 0]
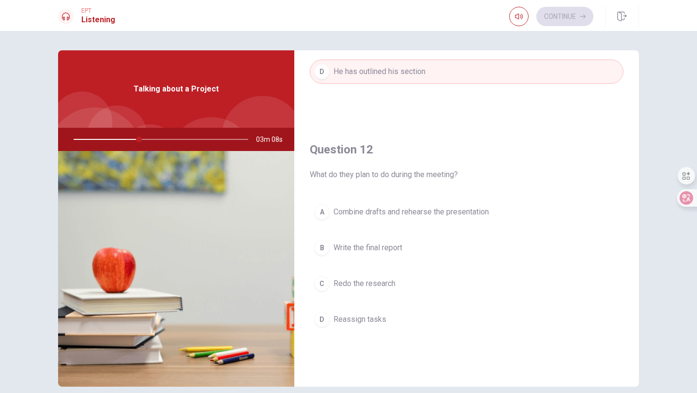
click at [379, 214] on span "Combine drafts and rehearse the presentation" at bounding box center [410, 212] width 155 height 12
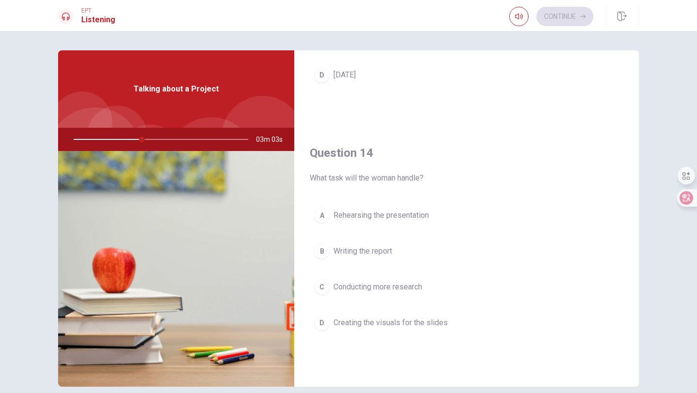
scroll to position [697, 0]
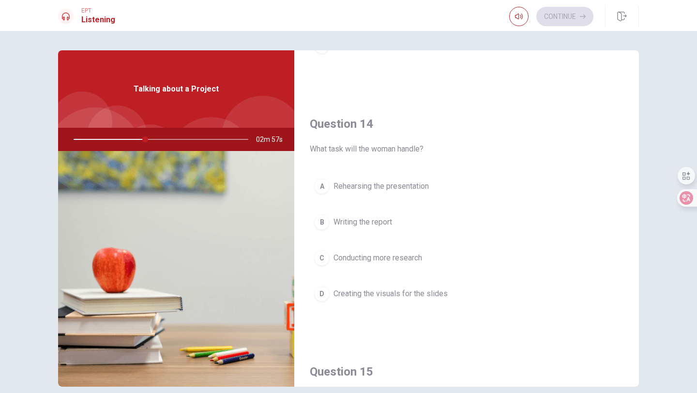
click at [373, 296] on span "Creating the visuals for the slides" at bounding box center [390, 294] width 114 height 12
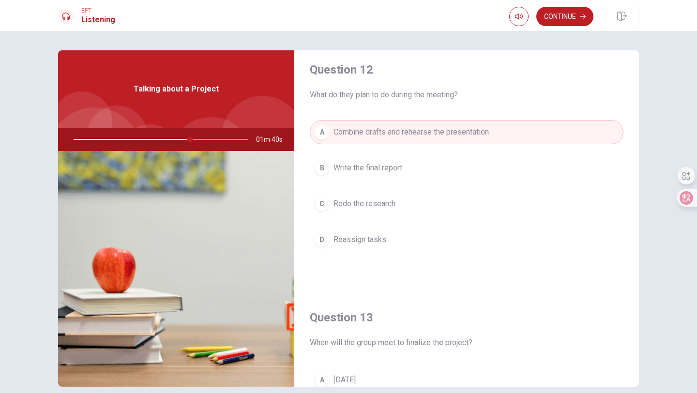
scroll to position [0, 0]
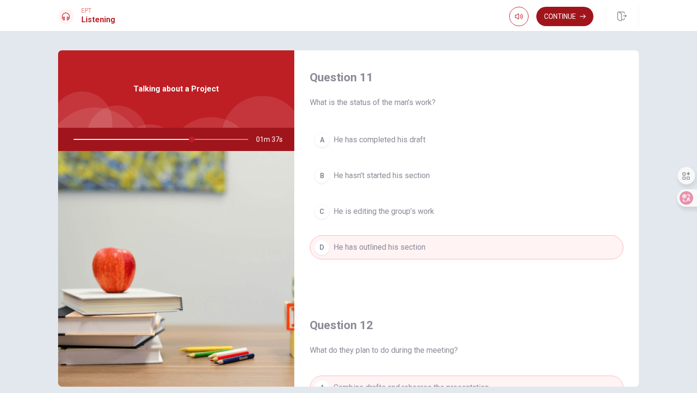
click at [559, 16] on button "Continue" at bounding box center [564, 16] width 57 height 19
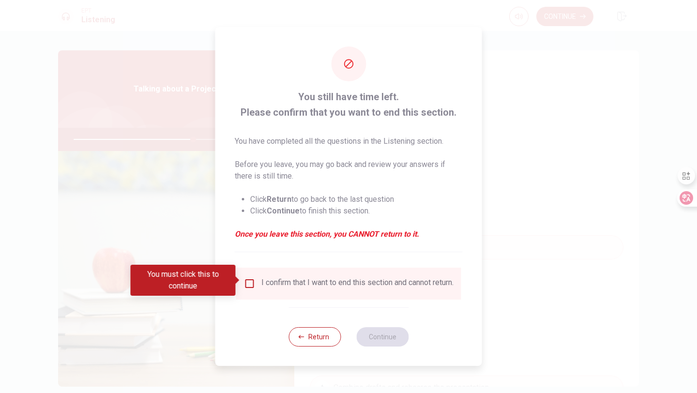
click at [249, 282] on input "You must click this to continue" at bounding box center [250, 284] width 12 height 12
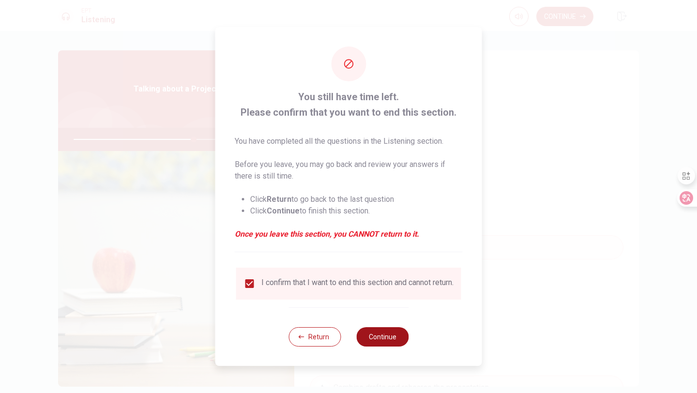
click at [376, 342] on button "Continue" at bounding box center [382, 336] width 52 height 19
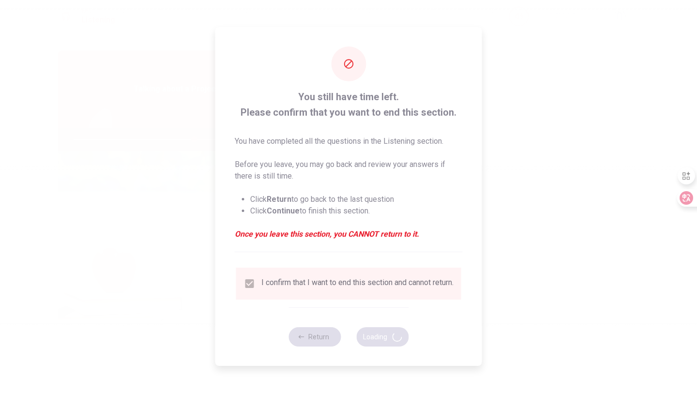
type input "69"
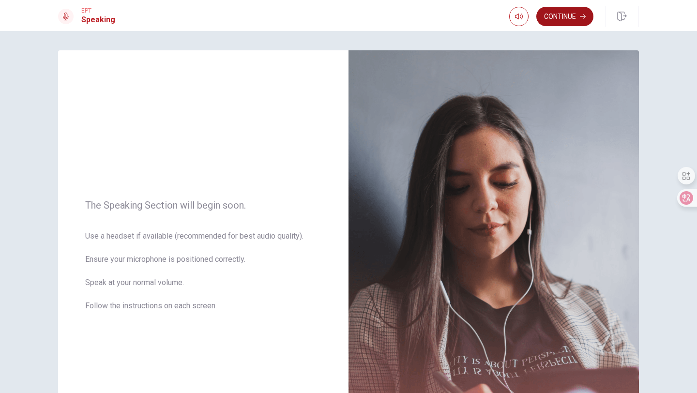
click at [567, 16] on button "Continue" at bounding box center [564, 16] width 57 height 19
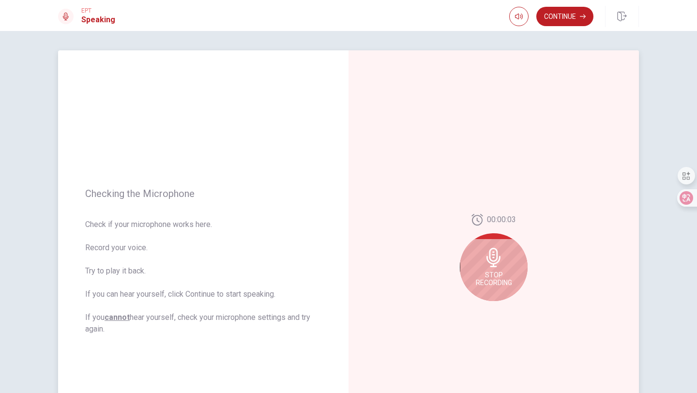
click at [490, 270] on div "Stop Recording" at bounding box center [494, 267] width 68 height 68
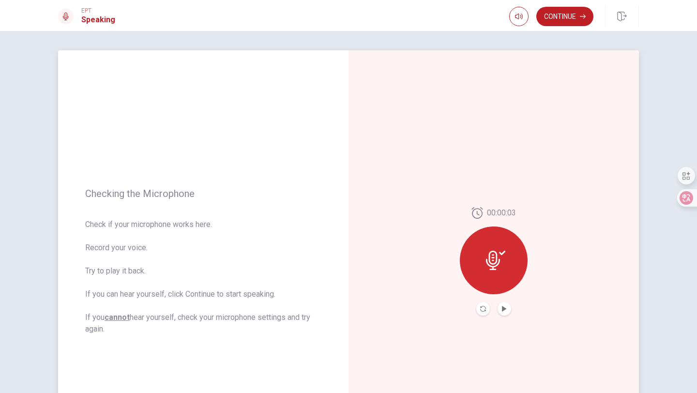
click at [507, 309] on button "Play Audio" at bounding box center [504, 309] width 14 height 14
click at [561, 22] on button "Continue" at bounding box center [564, 16] width 57 height 19
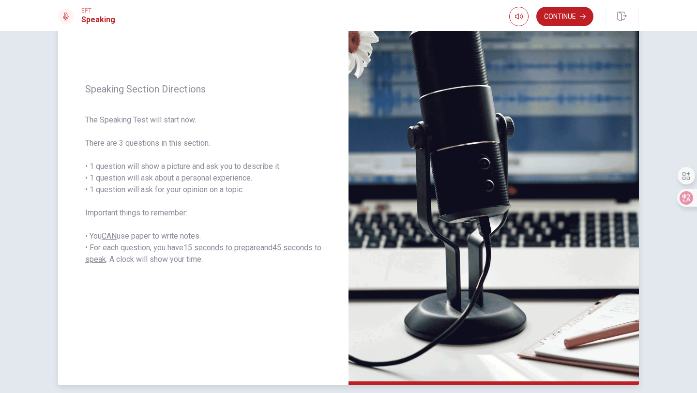
scroll to position [92, 0]
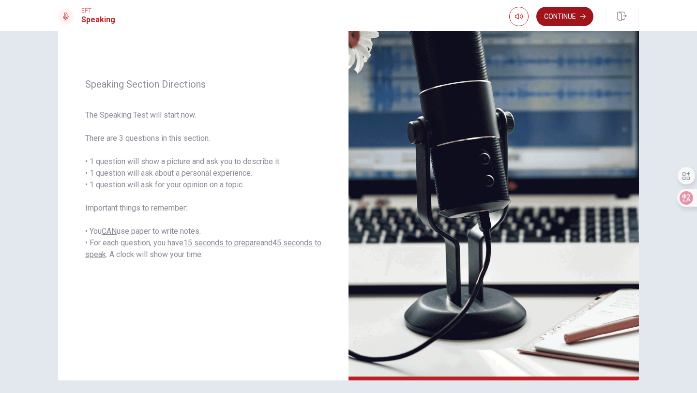
click at [569, 12] on button "Continue" at bounding box center [564, 16] width 57 height 19
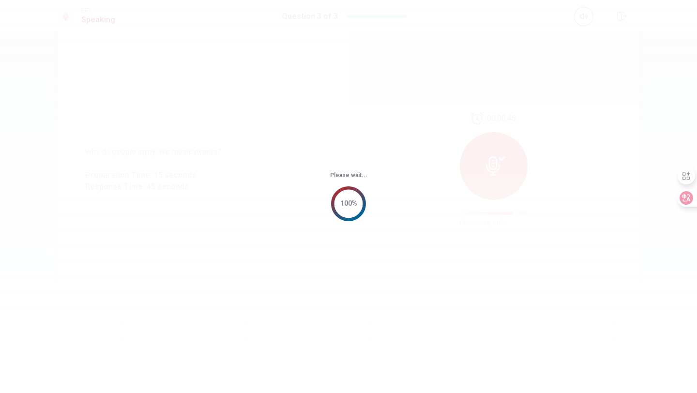
scroll to position [0, 0]
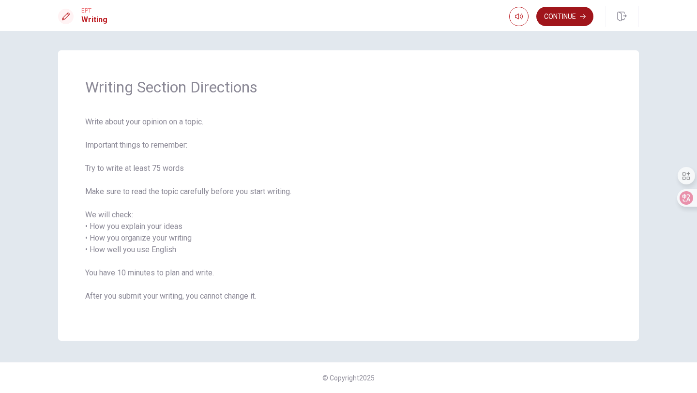
click at [564, 24] on button "Continue" at bounding box center [564, 16] width 57 height 19
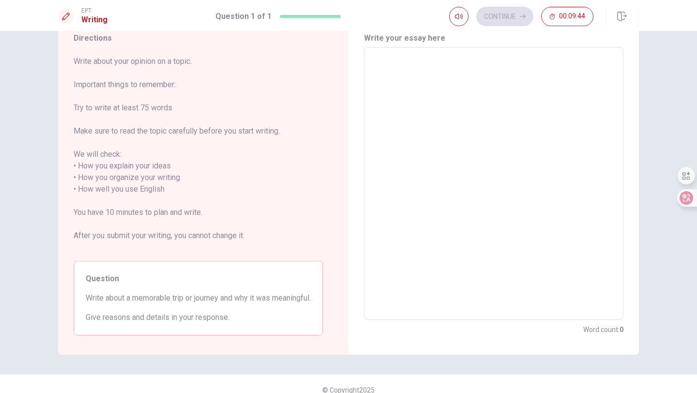
scroll to position [49, 0]
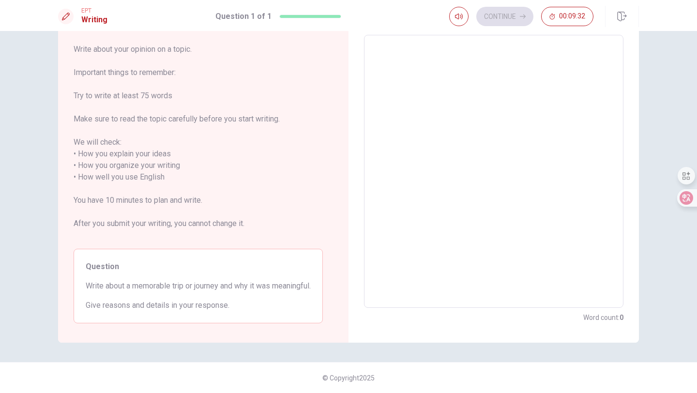
click at [464, 117] on textarea at bounding box center [494, 171] width 246 height 257
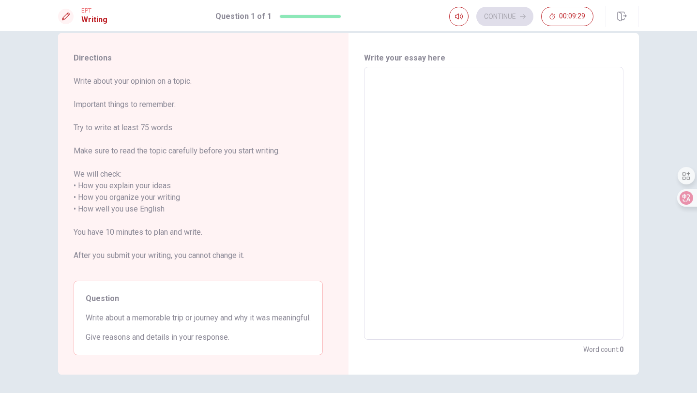
scroll to position [9, 0]
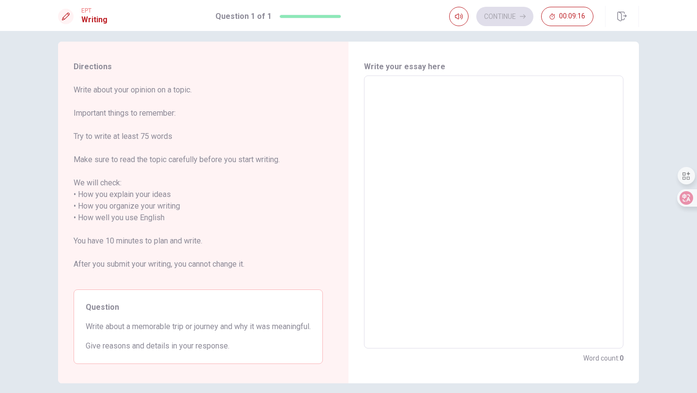
type textarea "i"
type textarea "x"
click at [427, 161] on textarea "i" at bounding box center [494, 212] width 246 height 257
type textarea "I"
type textarea "x"
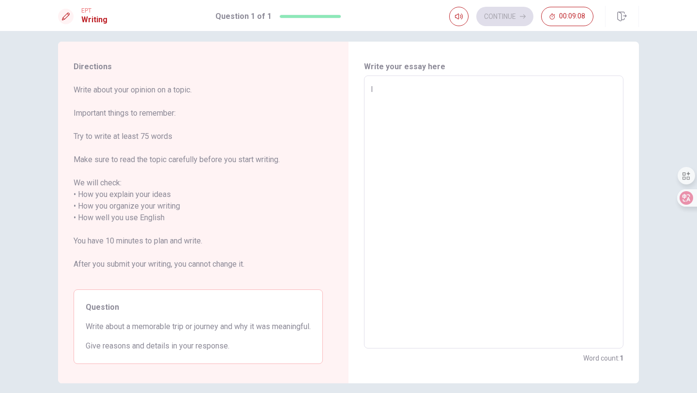
type textarea "I"
type textarea "x"
type textarea "I h"
type textarea "x"
type textarea "I ha"
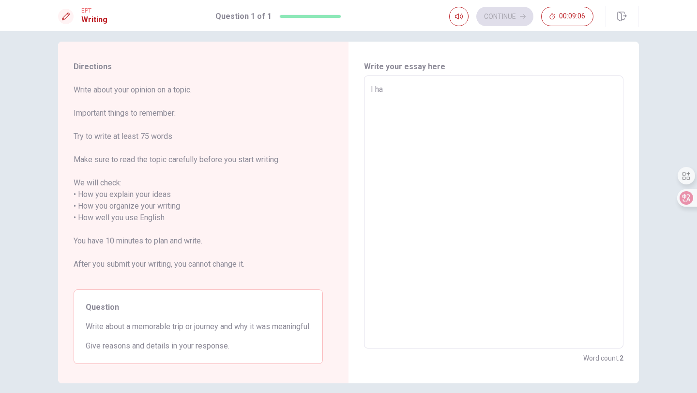
type textarea "x"
type textarea "I ha v"
type textarea "x"
type textarea "I have"
type textarea "x"
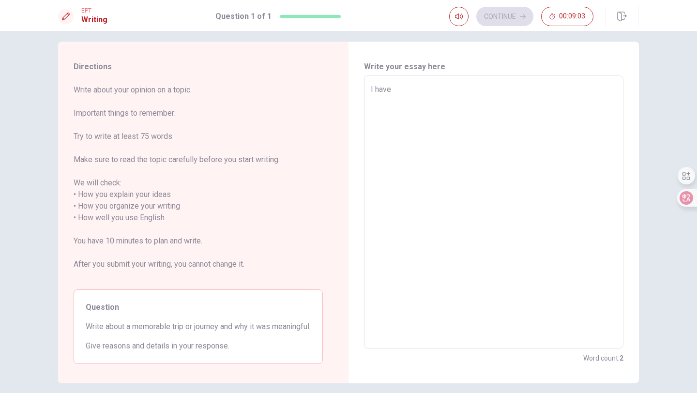
type textarea "I have"
type textarea "x"
type textarea "I have a"
type textarea "x"
type textarea "I have 啊"
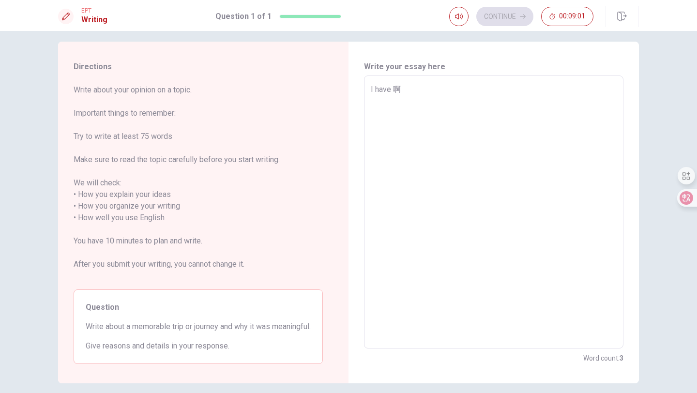
type textarea "x"
type textarea "I have"
type textarea "x"
type textarea "I have"
type textarea "x"
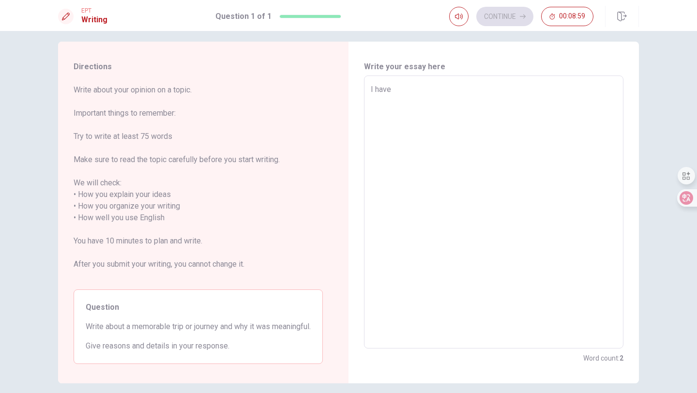
type textarea "I have a"
type textarea "x"
type textarea "I have 啊"
type textarea "x"
type textarea "I have"
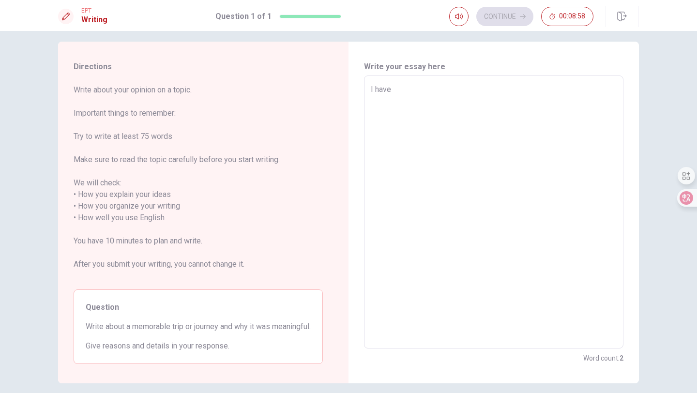
type textarea "x"
type textarea "I have"
type textarea "x"
type textarea "I have"
type textarea "x"
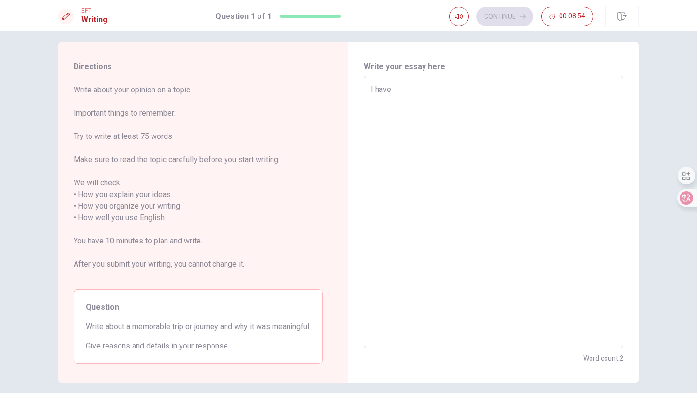
type textarea "I have a"
type textarea "x"
type textarea "I have a"
click at [416, 119] on textarea "I have a" at bounding box center [494, 212] width 246 height 257
type textarea "x"
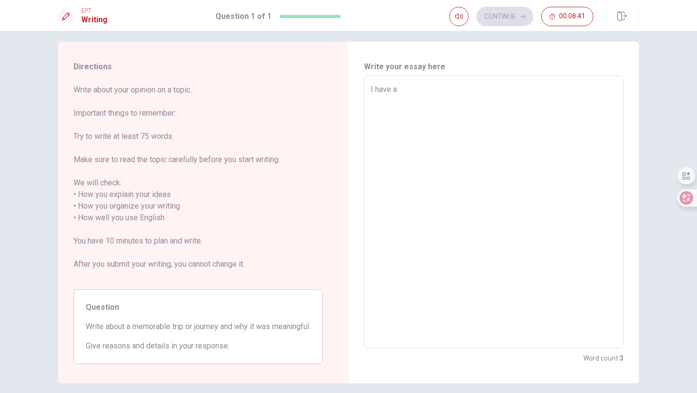
type textarea "I have a"
type textarea "x"
type textarea "I have a a"
type textarea "x"
type textarea "I have a a"
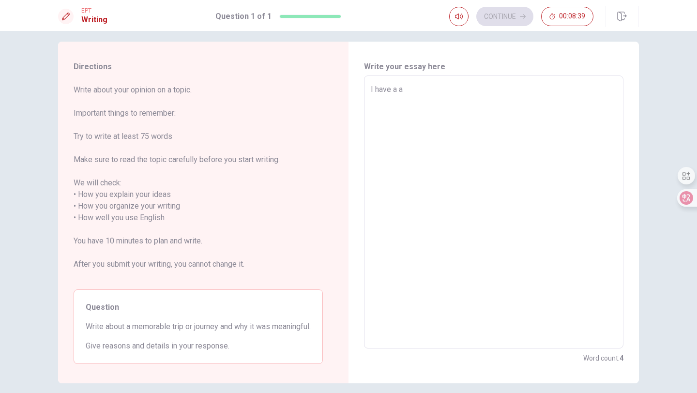
type textarea "x"
type textarea "I have a a"
type textarea "x"
type textarea "I have a"
type textarea "x"
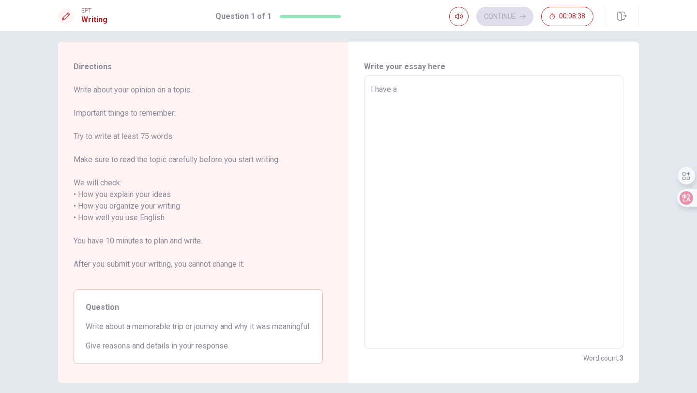
type textarea "I have a v"
type textarea "x"
type textarea "I have a ve"
type textarea "x"
type textarea "I have a ver"
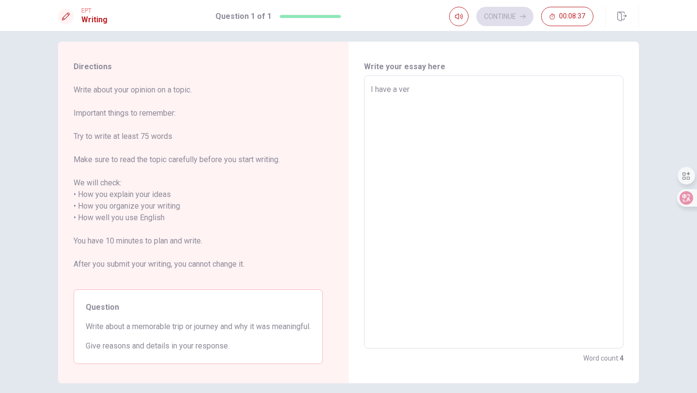
type textarea "x"
type textarea "I have a very"
type textarea "x"
type textarea "I have a very"
type textarea "x"
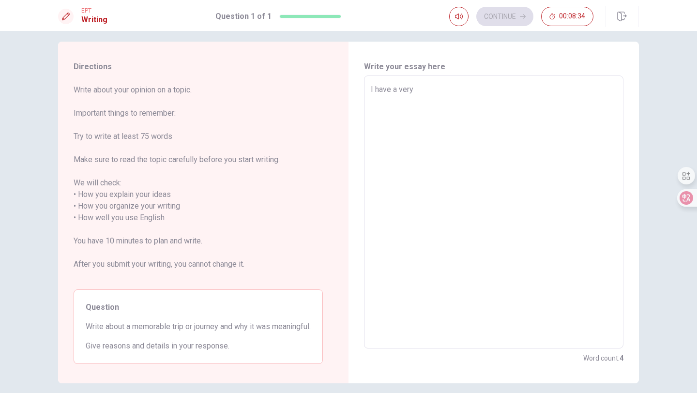
type textarea "I have a very m"
type textarea "x"
type textarea "I have a very me"
type textarea "x"
type textarea "I have a very mem"
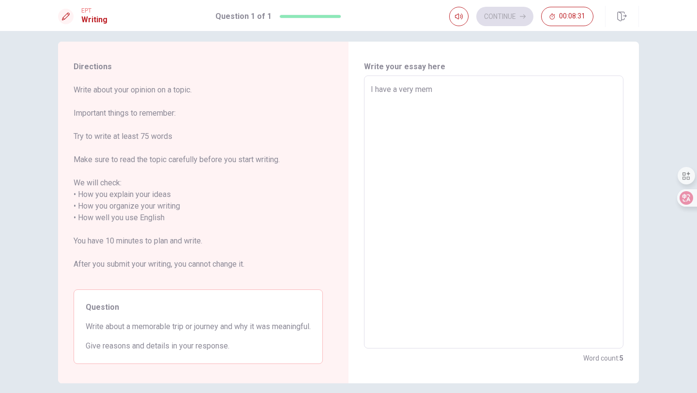
type textarea "x"
type textarea "I have a very memo"
type textarea "x"
type textarea "I have a very memor"
type textarea "x"
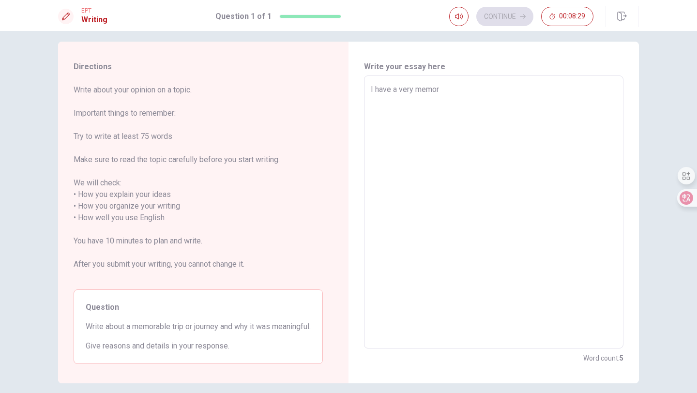
type textarea "I have a very memora"
type textarea "x"
type textarea "I have a very memorab"
type textarea "x"
type textarea "I have a very memorabl"
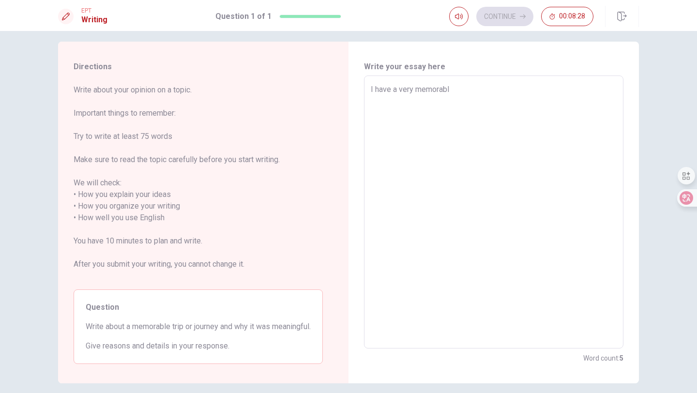
type textarea "x"
type textarea "I have a very memorable"
type textarea "x"
type textarea "I have a very memorable"
type textarea "x"
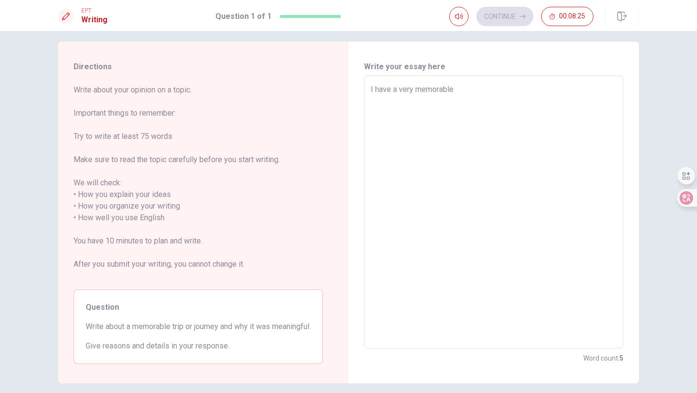
type textarea "I have a very memorable t"
type textarea "x"
type textarea "I have a very memorable tr"
type textarea "x"
type textarea "I have a very memorable tri"
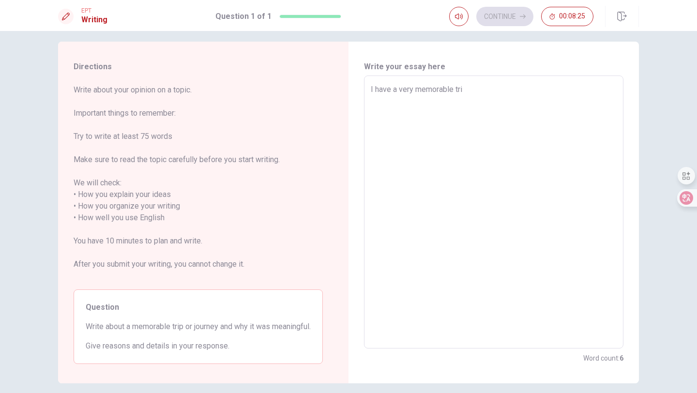
type textarea "x"
type textarea "I have a very memorable trip"
type textarea "x"
type textarea "I have a very memorable trip"
type textarea "x"
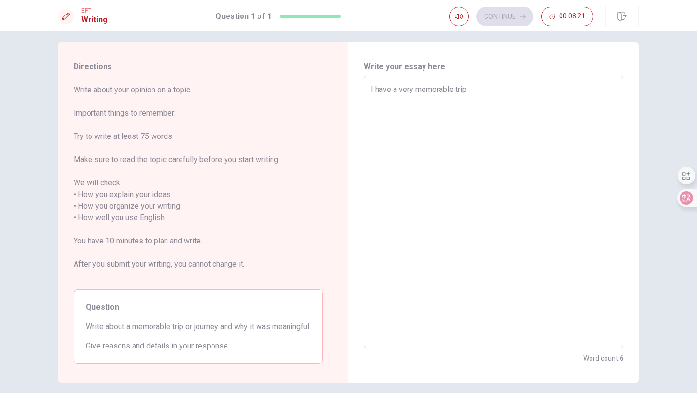
type textarea "I have a very memorable trip b"
type textarea "x"
type textarea "I have a very memorable trip be"
type textarea "x"
type textarea "I have a very memorable trip bef"
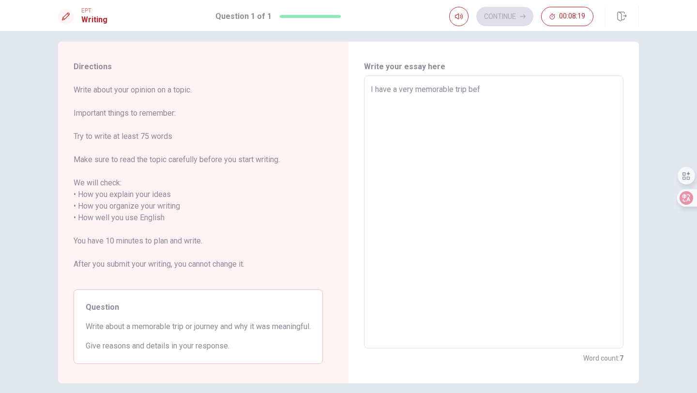
type textarea "x"
type textarea "I have a very memorable trip befo"
type textarea "x"
type textarea "I have a very memorable trip befor"
type textarea "x"
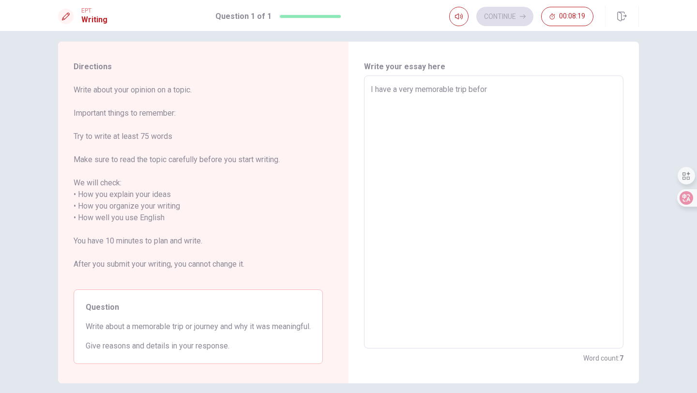
type textarea "I have a very memorable trip before"
type textarea "x"
type textarea "I have a very memorable trip before."
type textarea "x"
type textarea "I have a very memorable trip before."
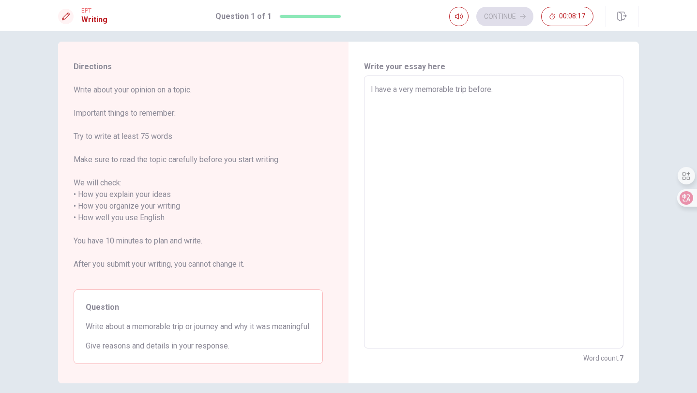
type textarea "x"
type textarea "I have a very memorable trip before."
type textarea "x"
type textarea "I have a very memorable trip before"
type textarea "x"
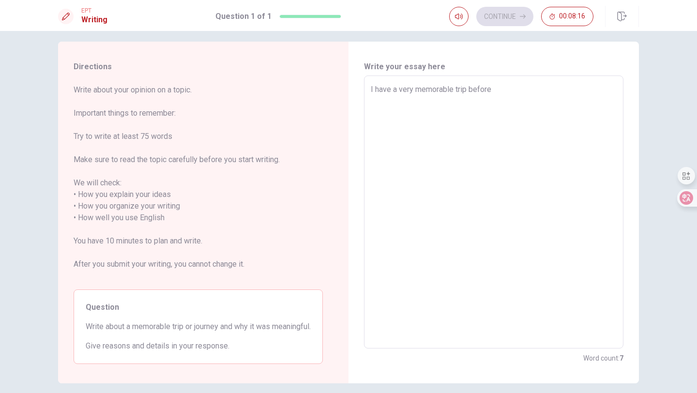
type textarea "I have a very memorable trip before"
type textarea "x"
type textarea "I have a very memorable trip before"
type textarea "x"
type textarea "I have a very memorable trip before,"
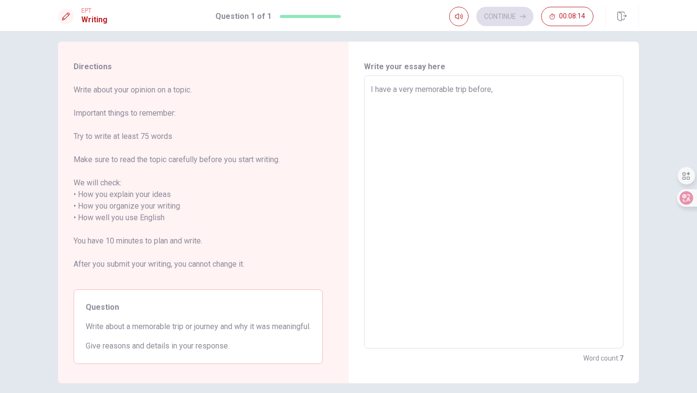
type textarea "x"
type textarea "I have a very memorable trip before,"
type textarea "x"
type textarea "I have a very memorable trip before, w"
type textarea "x"
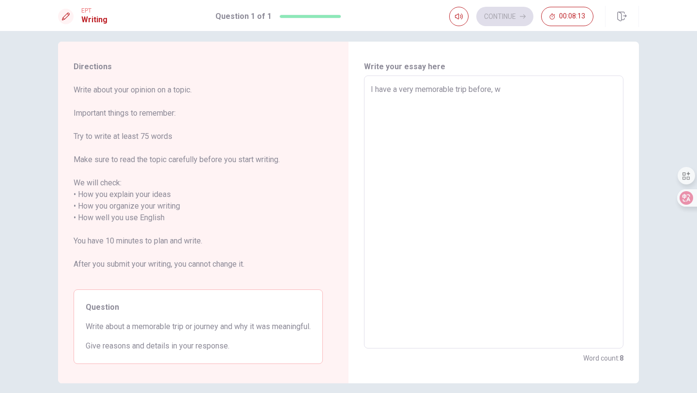
type textarea "I have a very memorable trip before, wh"
type textarea "x"
type textarea "I have a very memorable trip before, whe"
type textarea "x"
type textarea "I have a very memorable trip before, when"
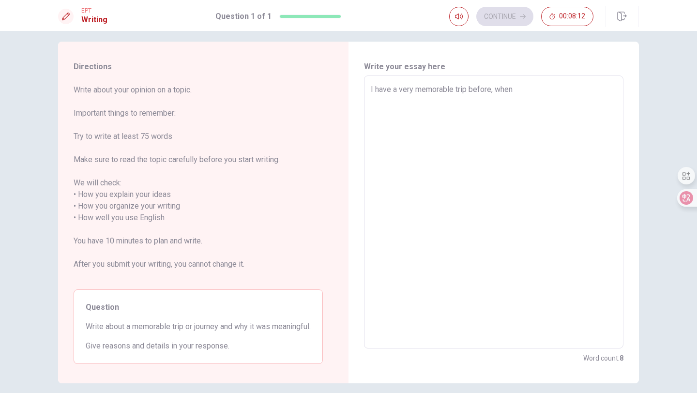
type textarea "x"
type textarea "I have a very memorable trip before, when"
type textarea "x"
type textarea "I have a very memorable trip before, when"
type textarea "x"
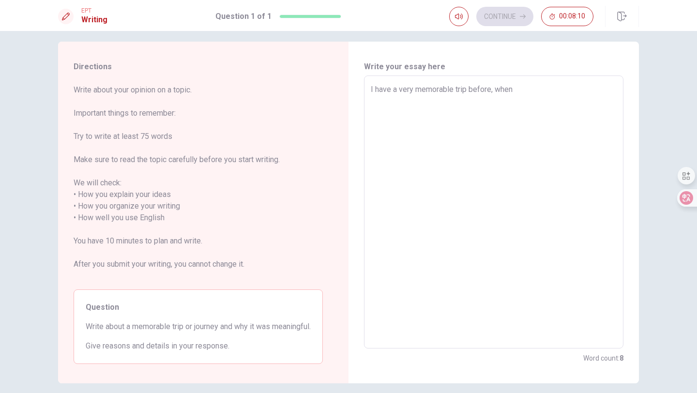
type textarea "I have a very memorable trip before, whe"
type textarea "x"
type textarea "I have a very memorable trip before, wh"
type textarea "x"
type textarea "I have a very memorable trip before, w"
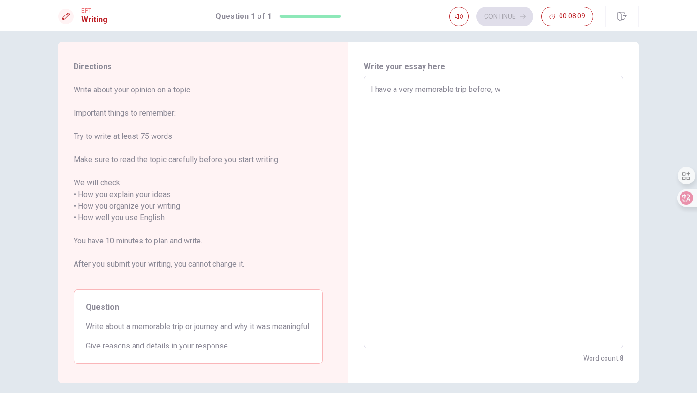
type textarea "x"
type textarea "I have a very memorable trip before,"
type textarea "x"
type textarea "I have a very memorable trip before,"
type textarea "x"
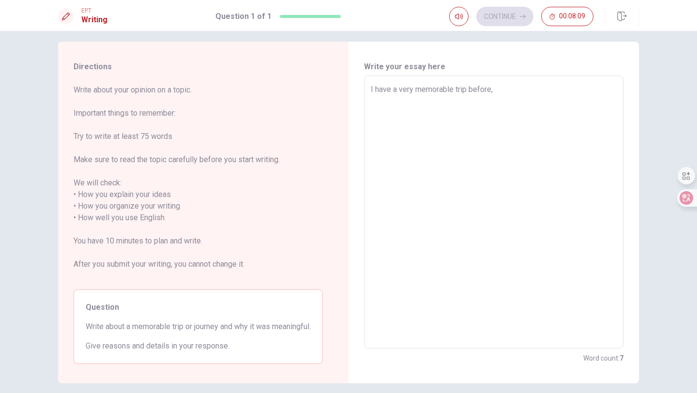
type textarea "I have a very memorable trip before"
type textarea "x"
type textarea "I have a very memorable trip befor"
type textarea "x"
type textarea "I have a very memorable trip befo"
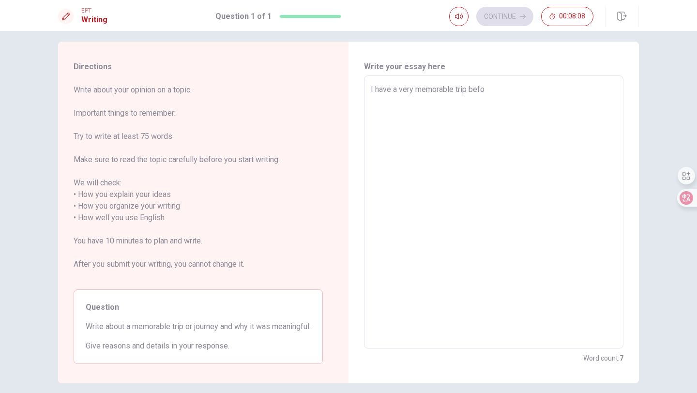
type textarea "x"
type textarea "I have a very memorable trip bef"
type textarea "x"
type textarea "I have a very memorable trip be"
type textarea "x"
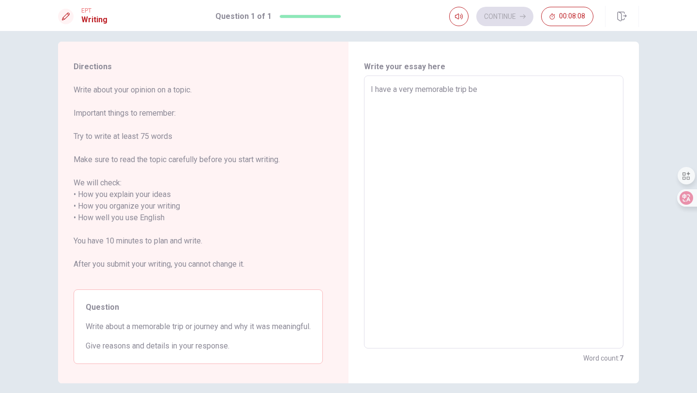
type textarea "I have a very memorable trip b"
type textarea "x"
type textarea "I have a very memorable trip"
type textarea "x"
type textarea "I have a very memorable trip l"
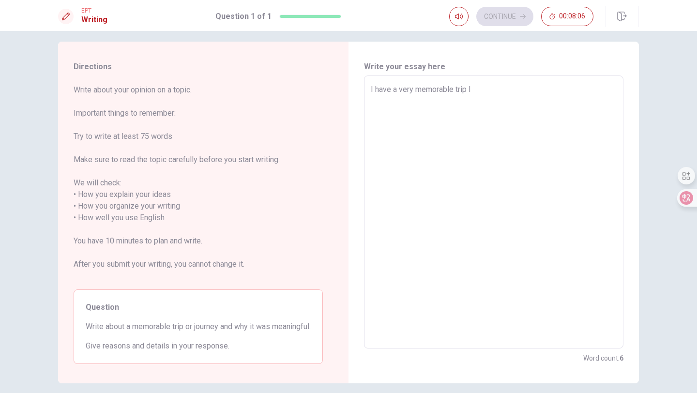
type textarea "x"
type textarea "I have a very memorable trip la"
type textarea "x"
type textarea "I have a very memorable trip las"
type textarea "x"
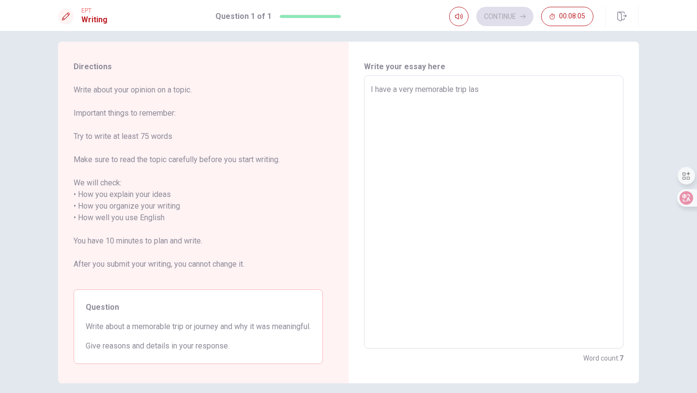
type textarea "I have a very memorable trip last"
type textarea "x"
type textarea "I have a very memorable trip last"
type textarea "x"
type textarea "I have a very memorable trip last t"
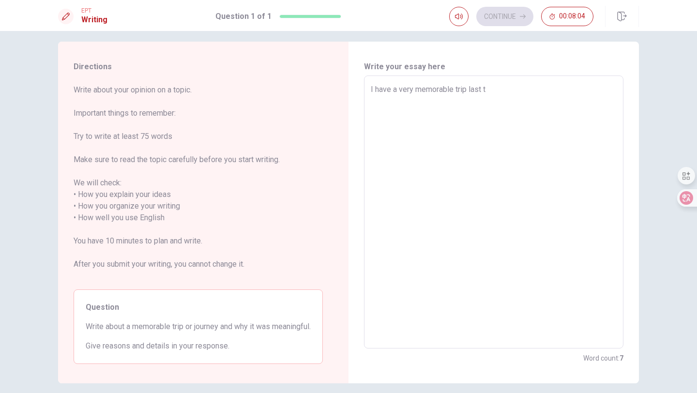
type textarea "x"
type textarea "I have a very memorable trip last"
type textarea "x"
type textarea "I have a very memorable trip last y"
type textarea "x"
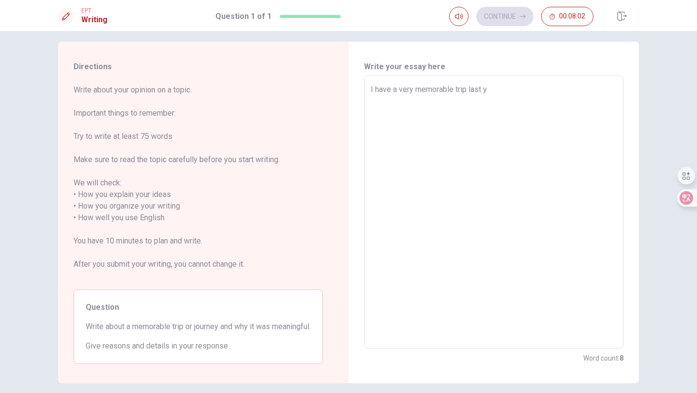
type textarea "I have a very memorable trip last ye"
type textarea "x"
type textarea "I have a very memorable trip last yea"
type textarea "x"
type textarea "I have a very memorable trip last year"
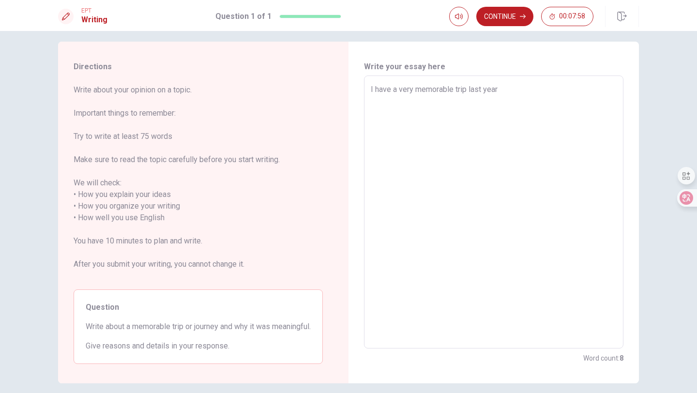
type textarea "x"
type textarea "I have a very memorable trip ilast year"
type textarea "x"
type textarea "I have a very memorable trip inlast year"
type textarea "x"
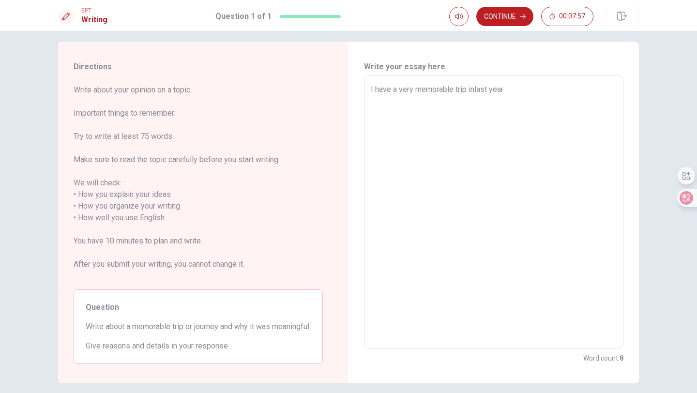
type textarea "I have a very memorable trip in last year"
type textarea "x"
type textarea "I have a very memorable trip in dlast year"
type textarea "x"
type textarea "I have a very memorable trip in delast year"
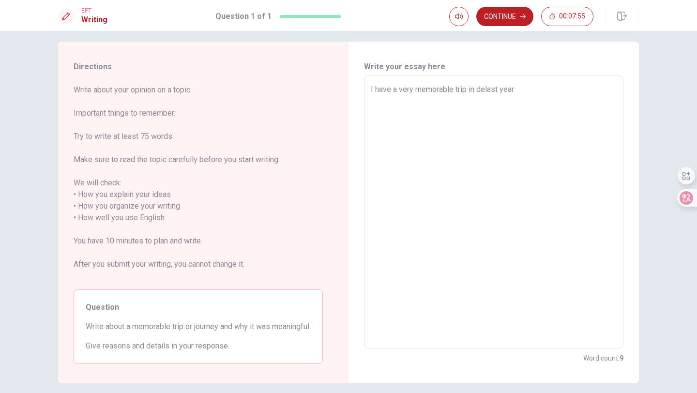
type textarea "x"
type textarea "I have a very memorable trip in declast year"
type textarea "x"
type textarea "I have a very memorable trip in decelast year"
type textarea "x"
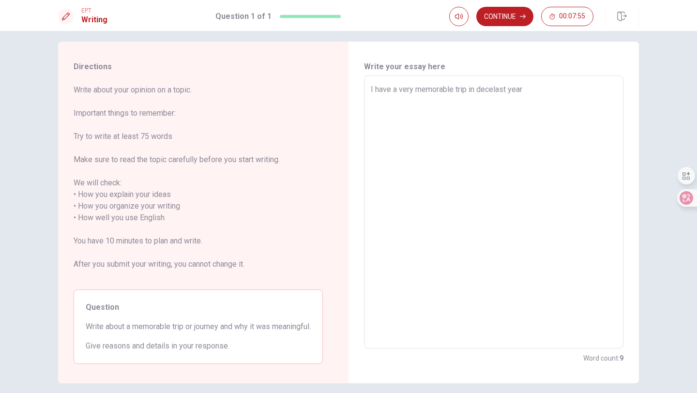
type textarea "I have a very memorable trip in deceblast year"
type textarea "x"
type textarea "I have a very memorable trip in decelast year"
type textarea "x"
type textarea "I have a very memorable trip in declast year"
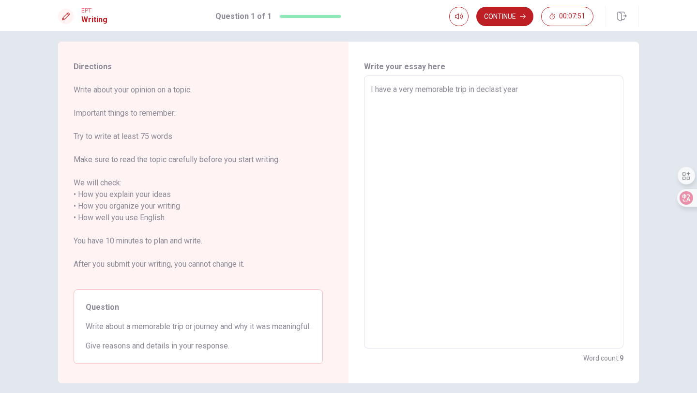
type textarea "x"
type textarea "I have a very memorable trip in delast year"
type textarea "x"
type textarea "I have a very memorable trip in dlast year"
click at [391, 89] on textarea "I have a very memorable trip in the summer of this year." at bounding box center [494, 212] width 246 height 257
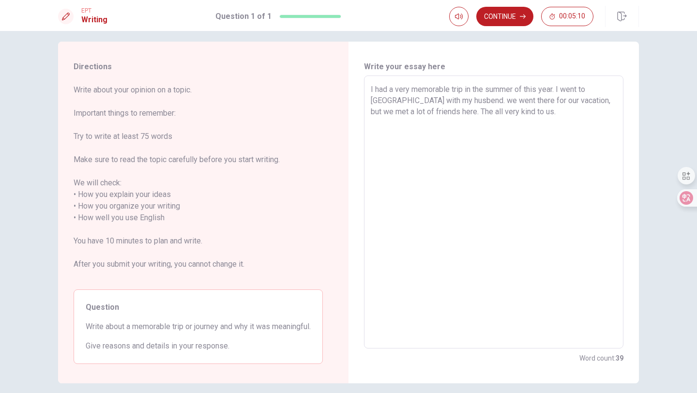
click at [454, 112] on textarea "I had a very memorable trip in the summer of this year. I went to [GEOGRAPHIC_D…" at bounding box center [494, 212] width 246 height 257
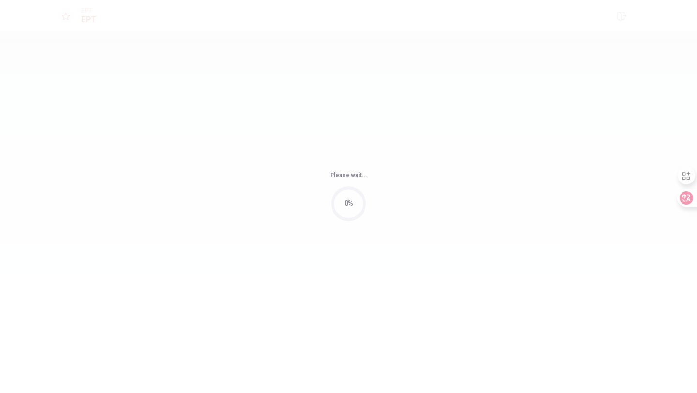
scroll to position [0, 0]
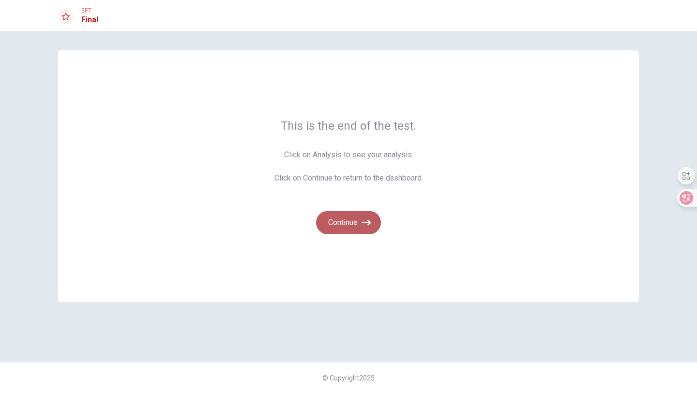
click at [345, 225] on button "Continue" at bounding box center [348, 222] width 65 height 23
